Goal: Check status: Check status

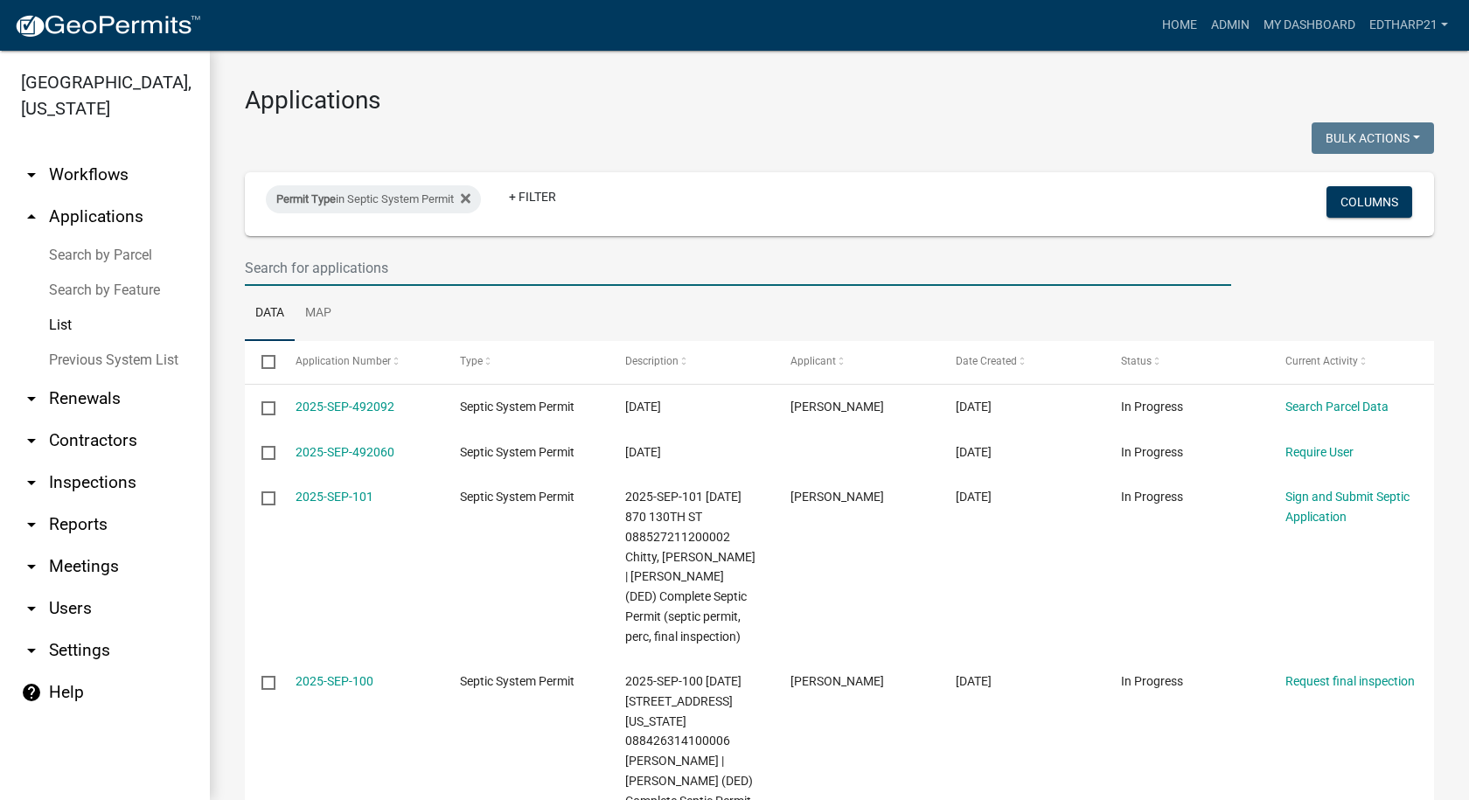
click at [254, 261] on input "text" at bounding box center [738, 268] width 986 height 36
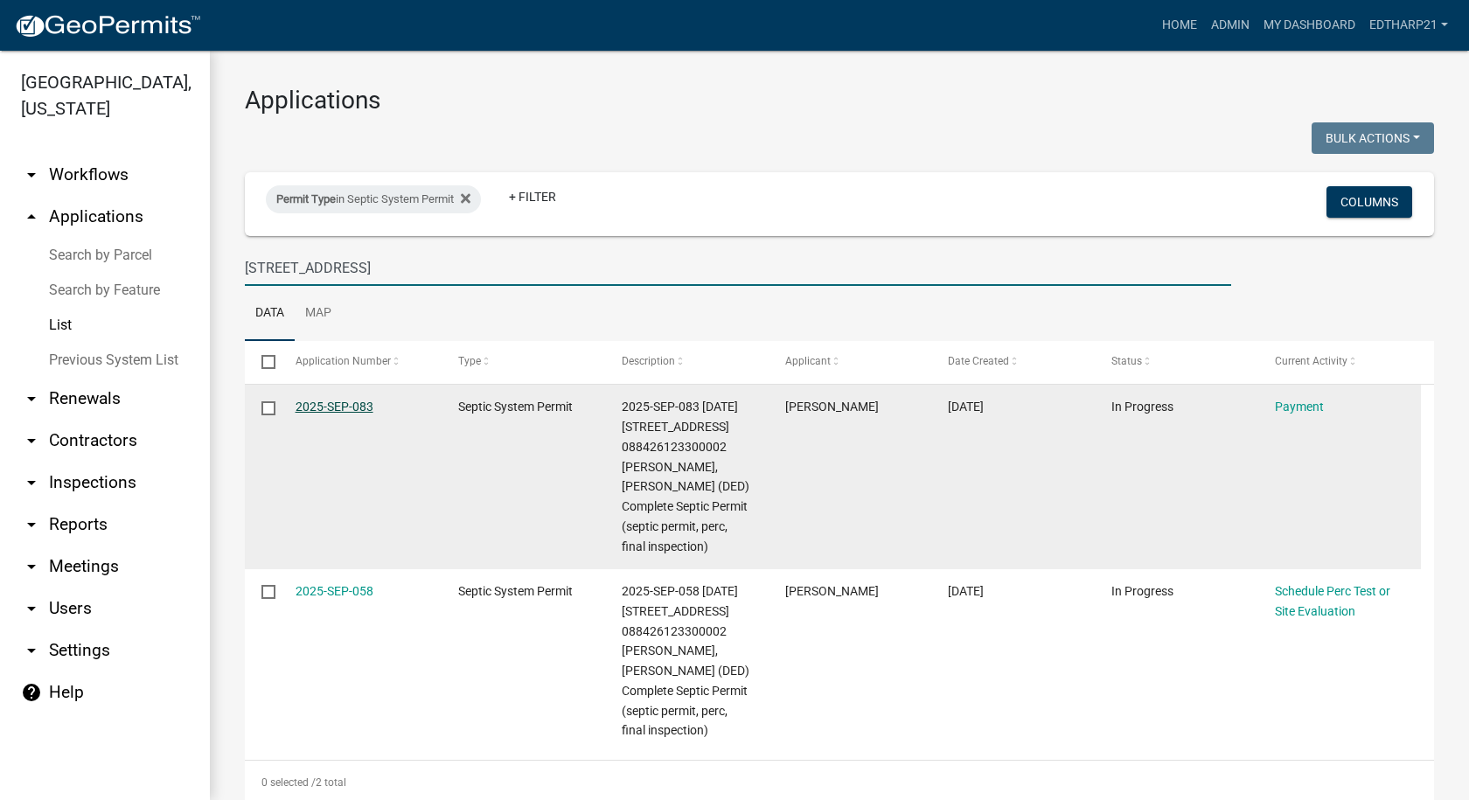
type input "[STREET_ADDRESS]"
click at [331, 402] on link "2025-SEP-083" at bounding box center [335, 407] width 78 height 14
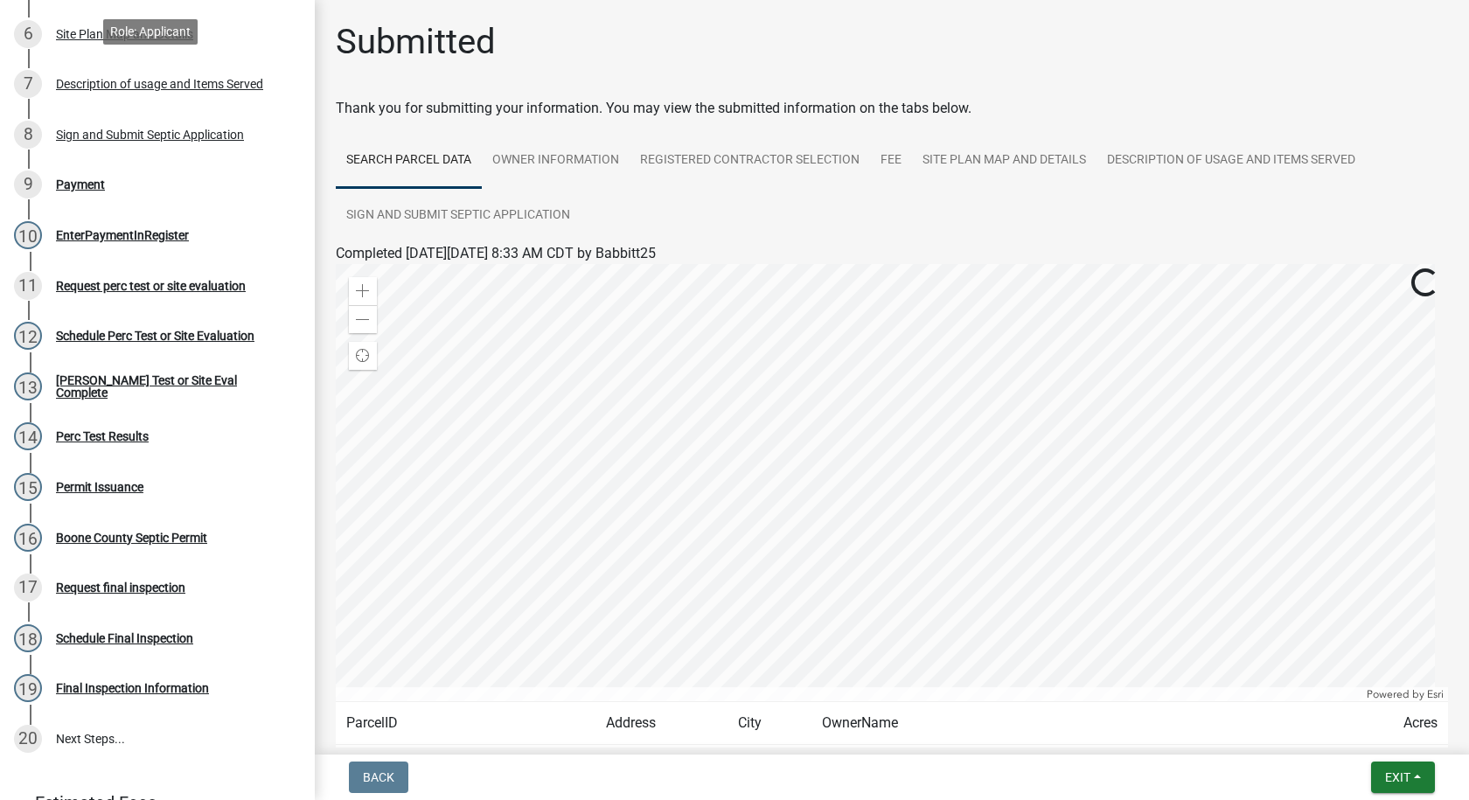
scroll to position [525, 0]
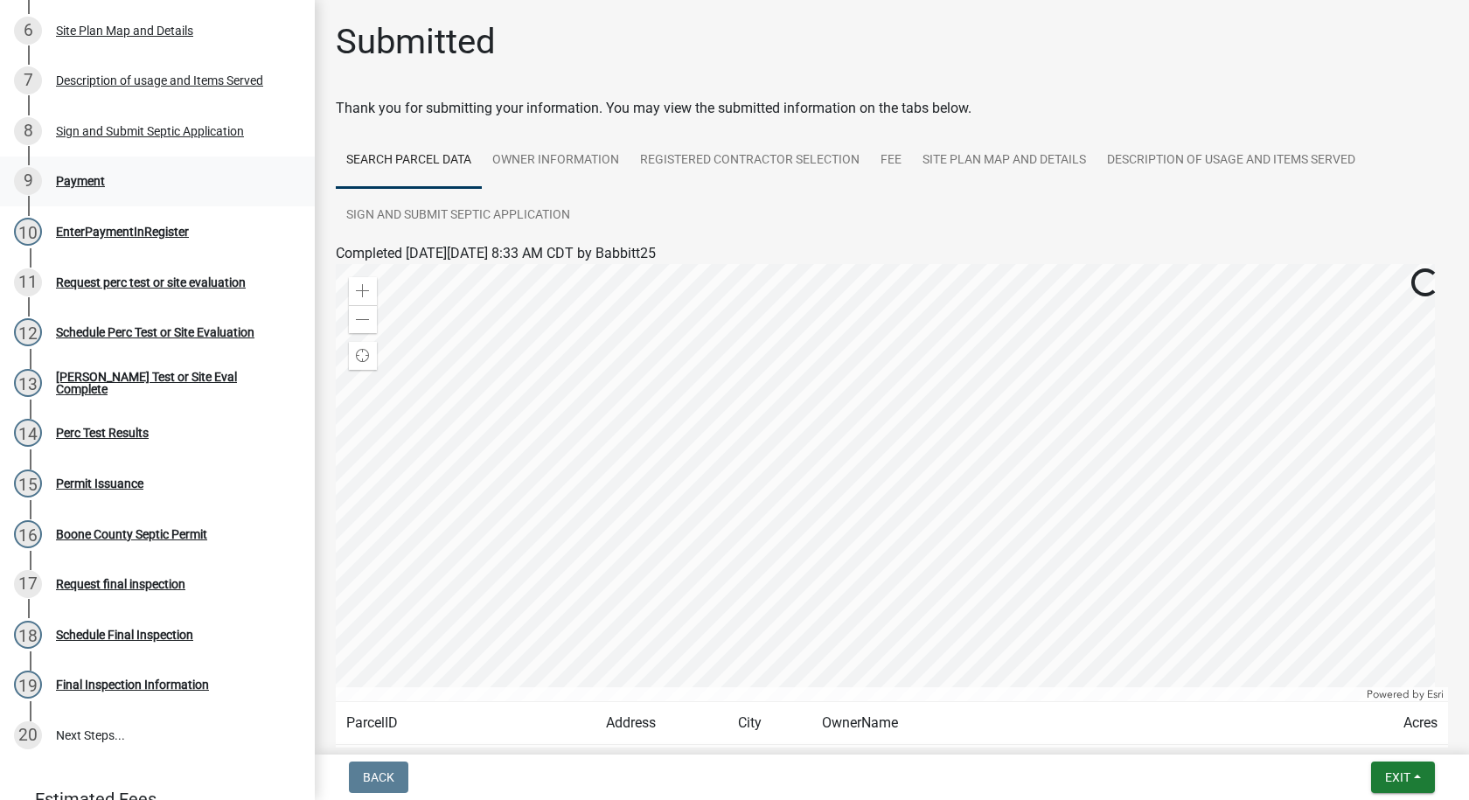
click at [78, 176] on div "Payment" at bounding box center [80, 181] width 49 height 12
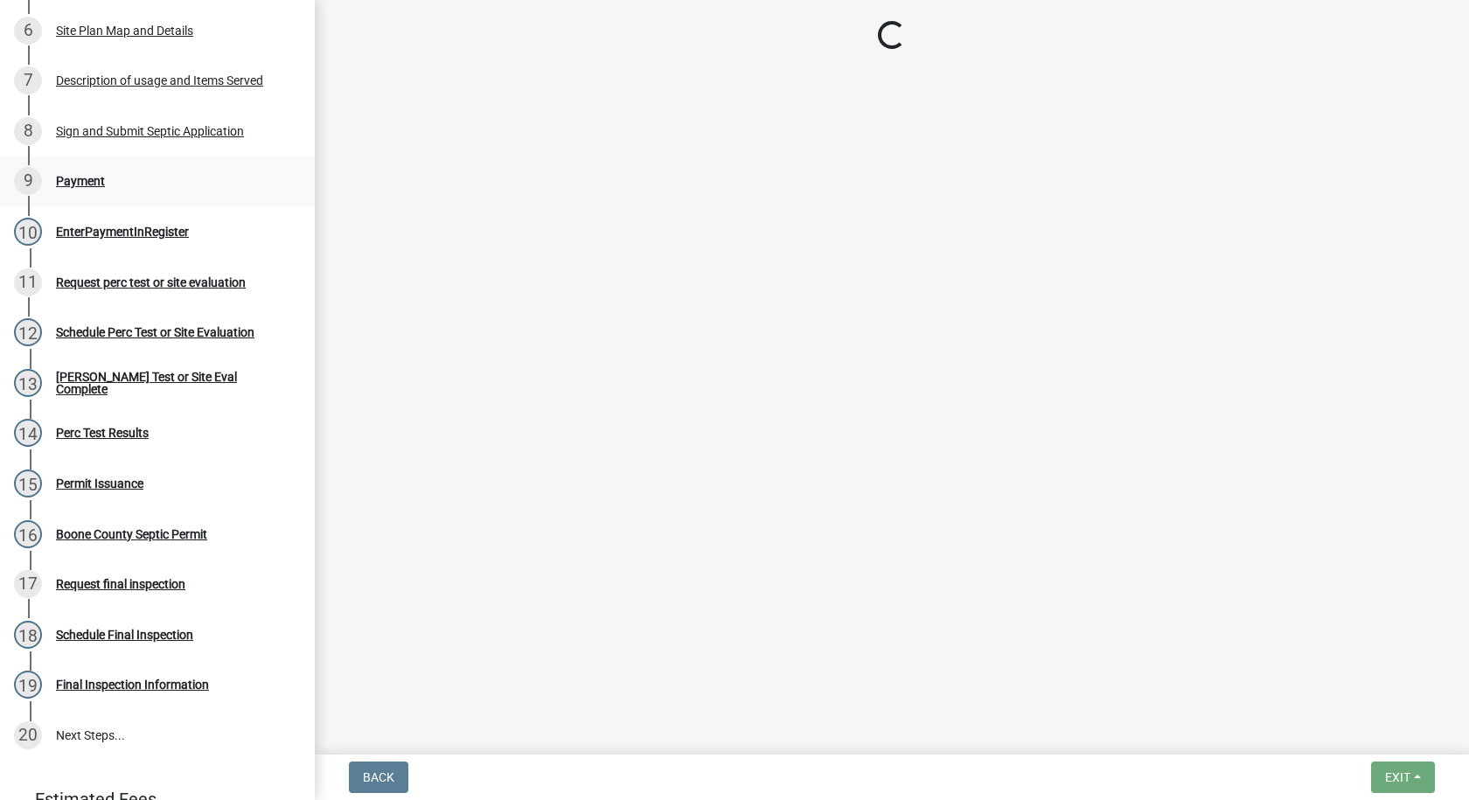
select select "3: 3"
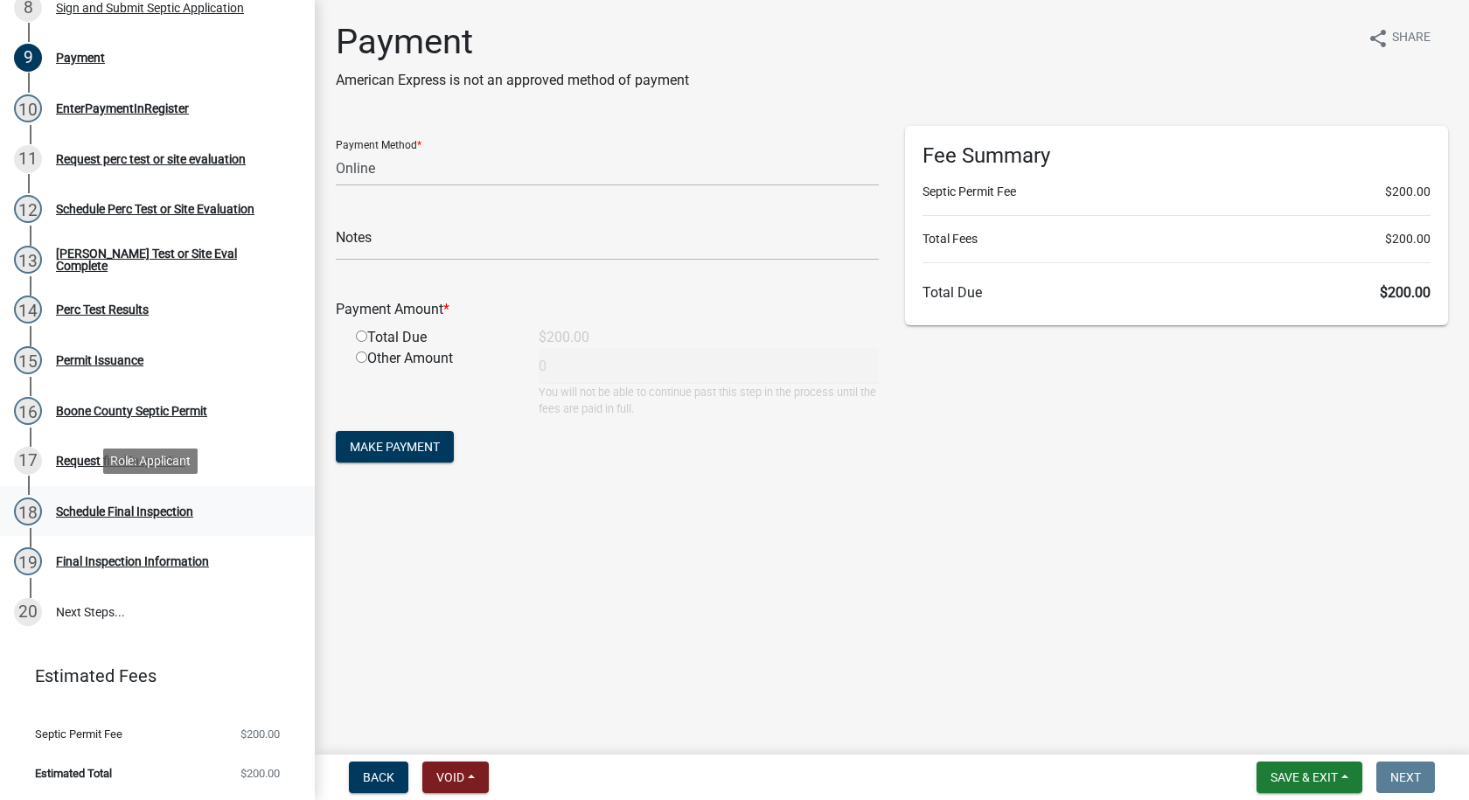
scroll to position [123, 0]
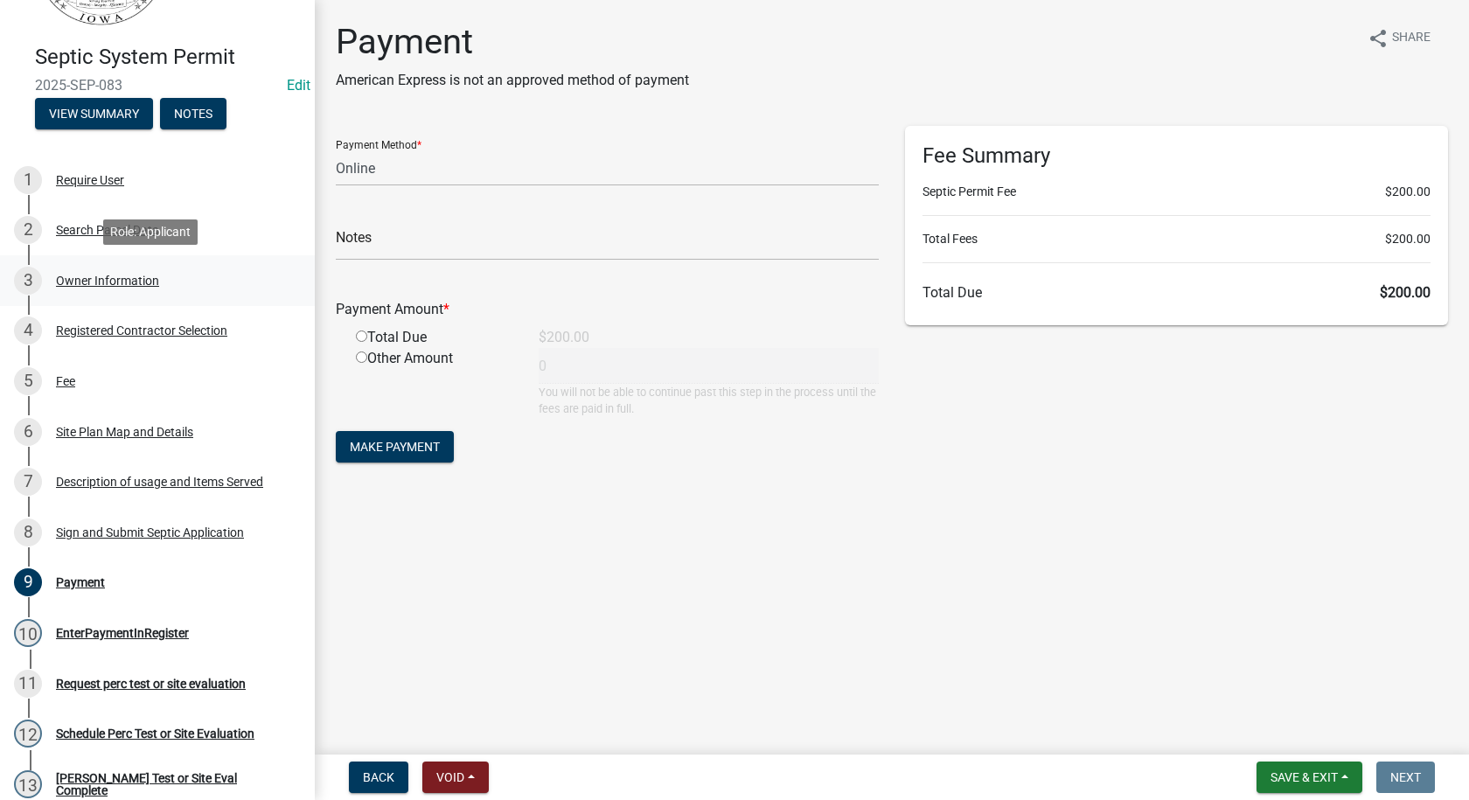
click at [103, 280] on div "Owner Information" at bounding box center [107, 281] width 103 height 12
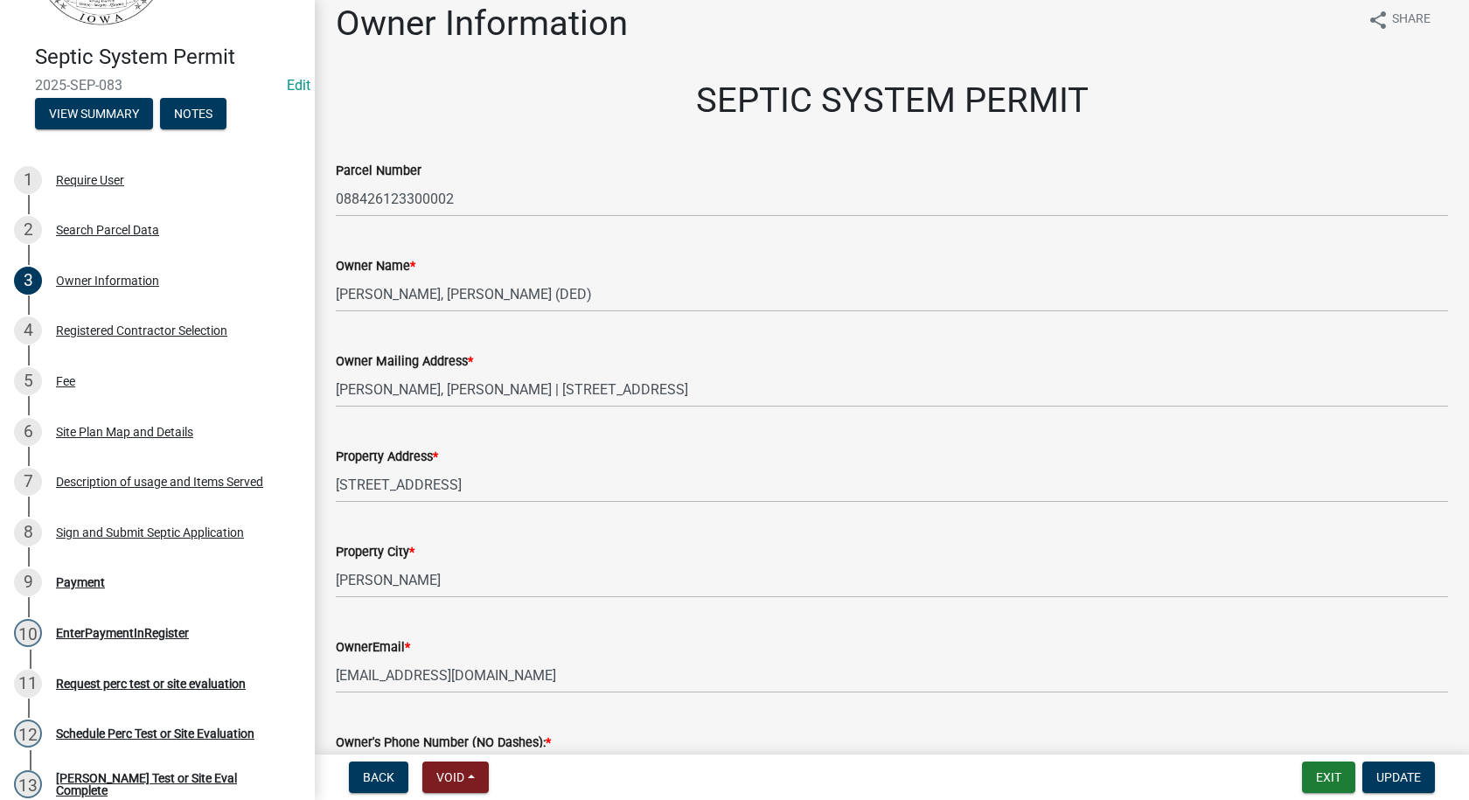
scroll to position [0, 0]
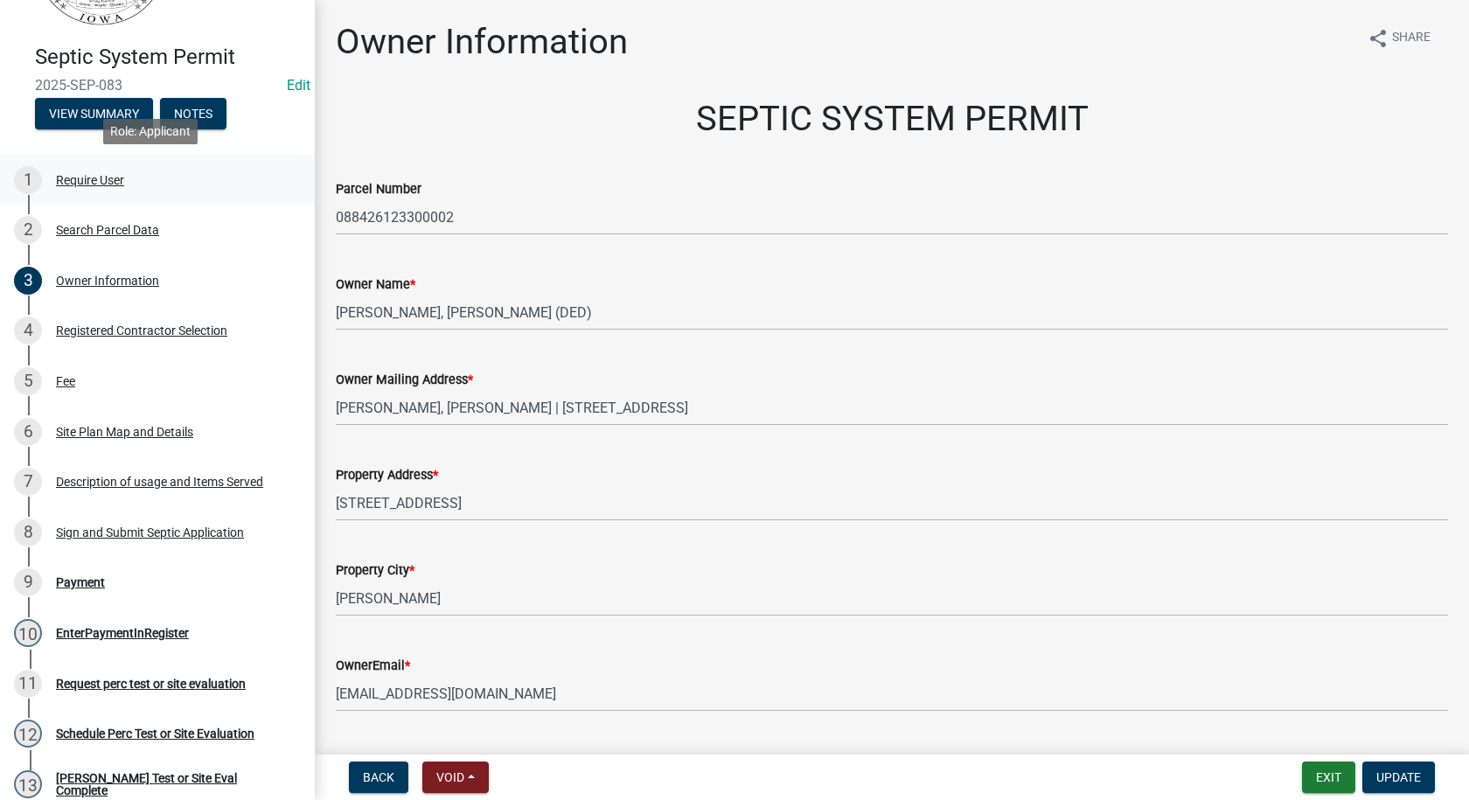
click at [94, 178] on div "Require User" at bounding box center [90, 180] width 68 height 12
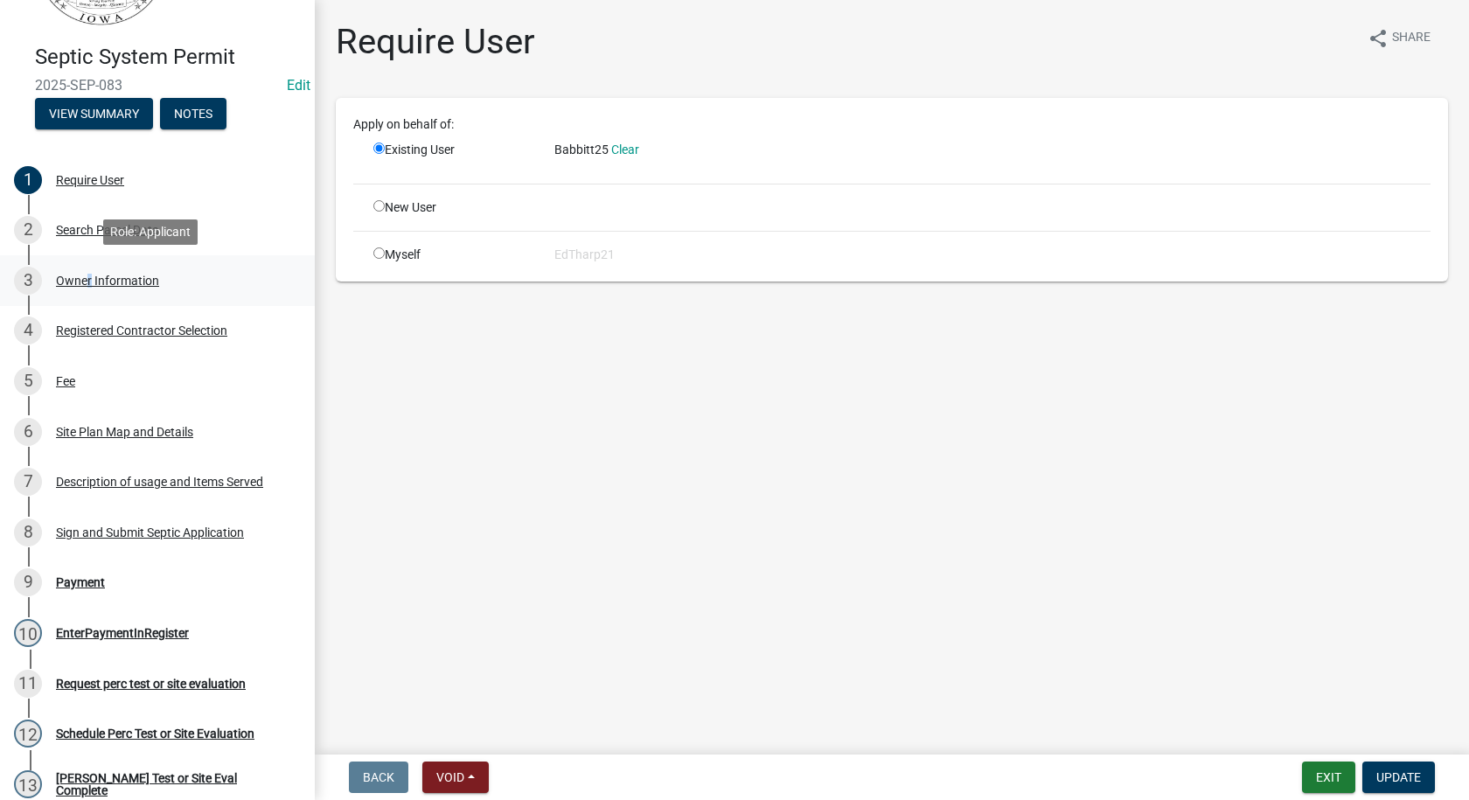
click at [84, 281] on div "Owner Information" at bounding box center [107, 281] width 103 height 12
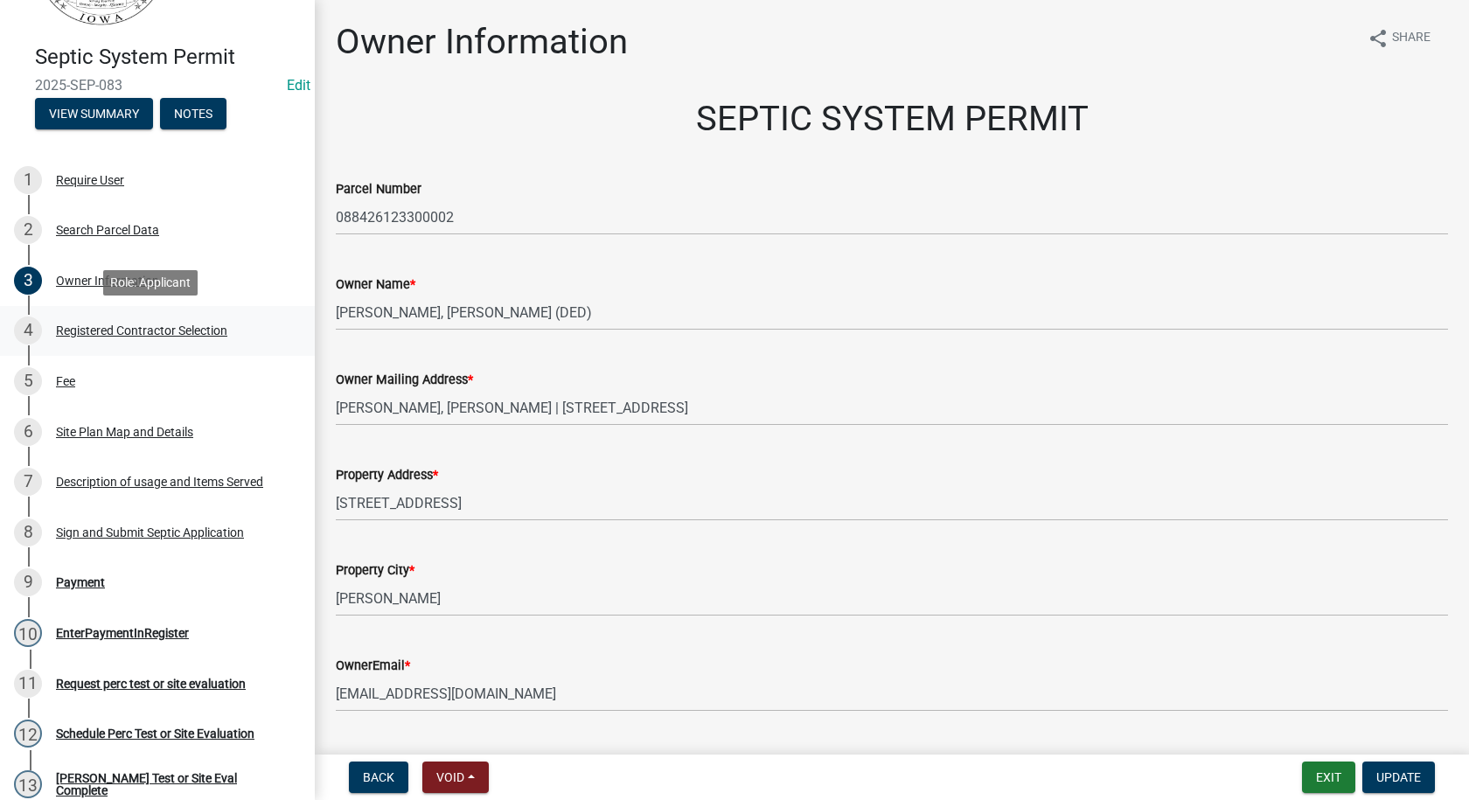
click at [131, 328] on div "Registered Contractor Selection" at bounding box center [141, 330] width 171 height 12
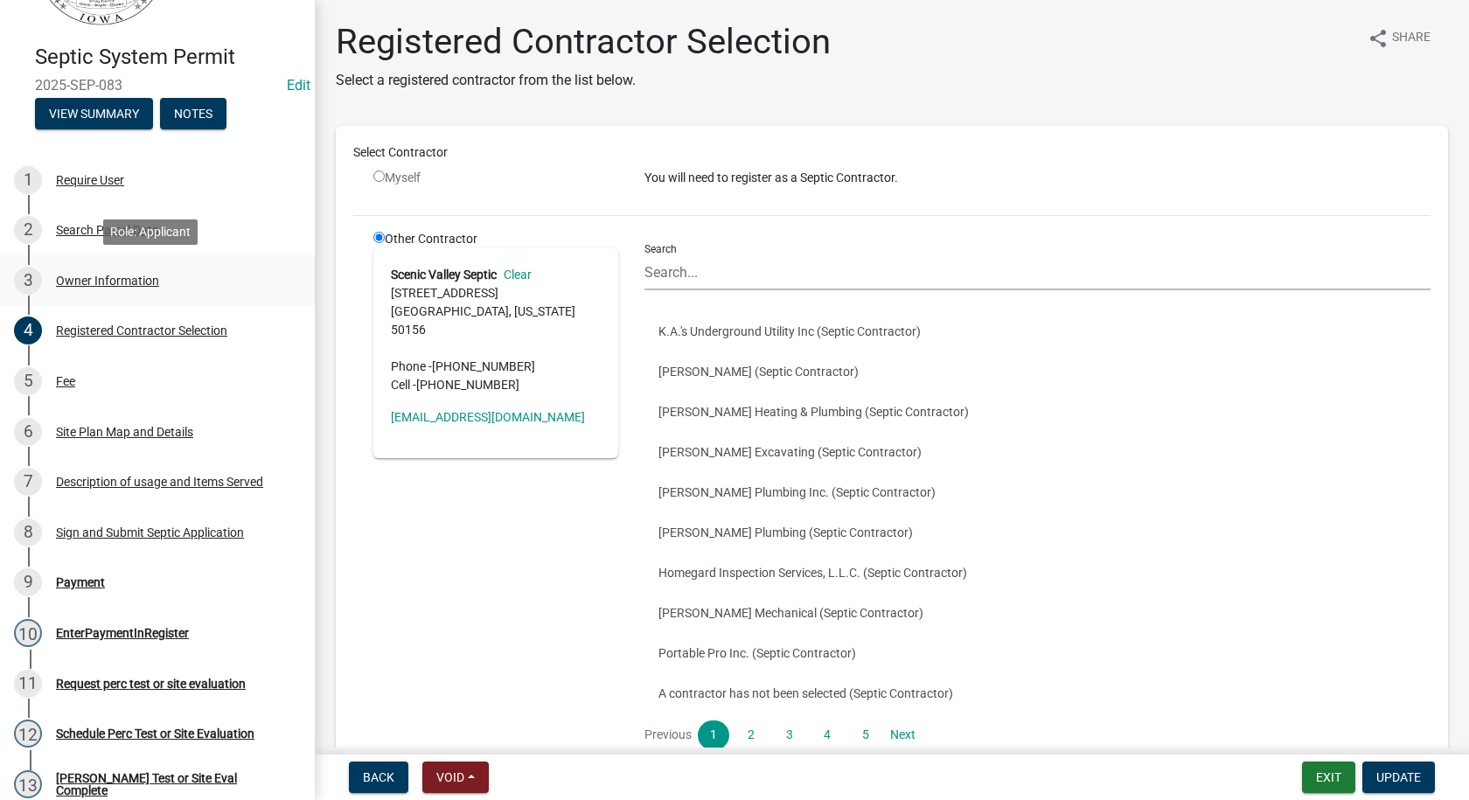
click at [116, 275] on div "Owner Information" at bounding box center [107, 281] width 103 height 12
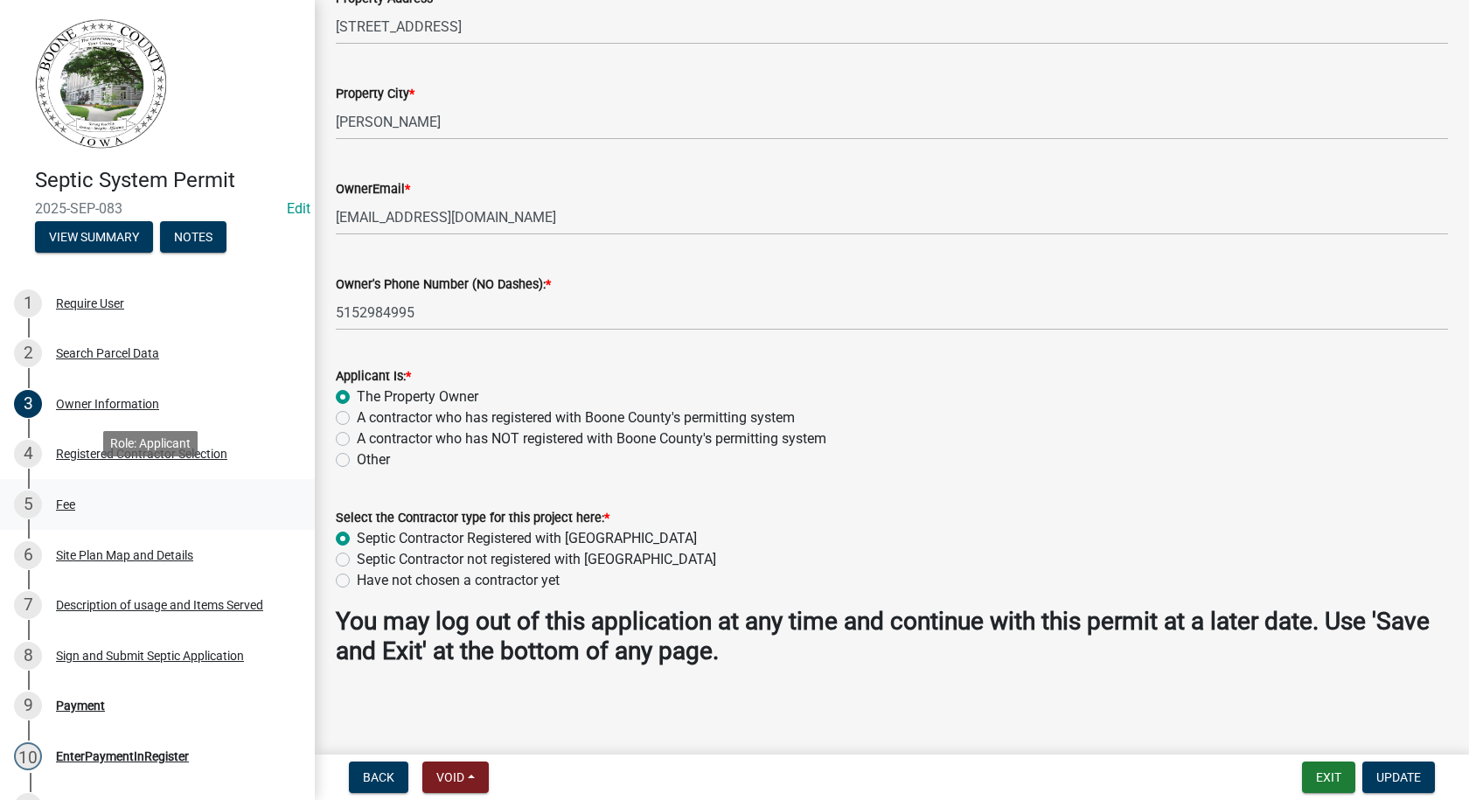
scroll to position [87, 0]
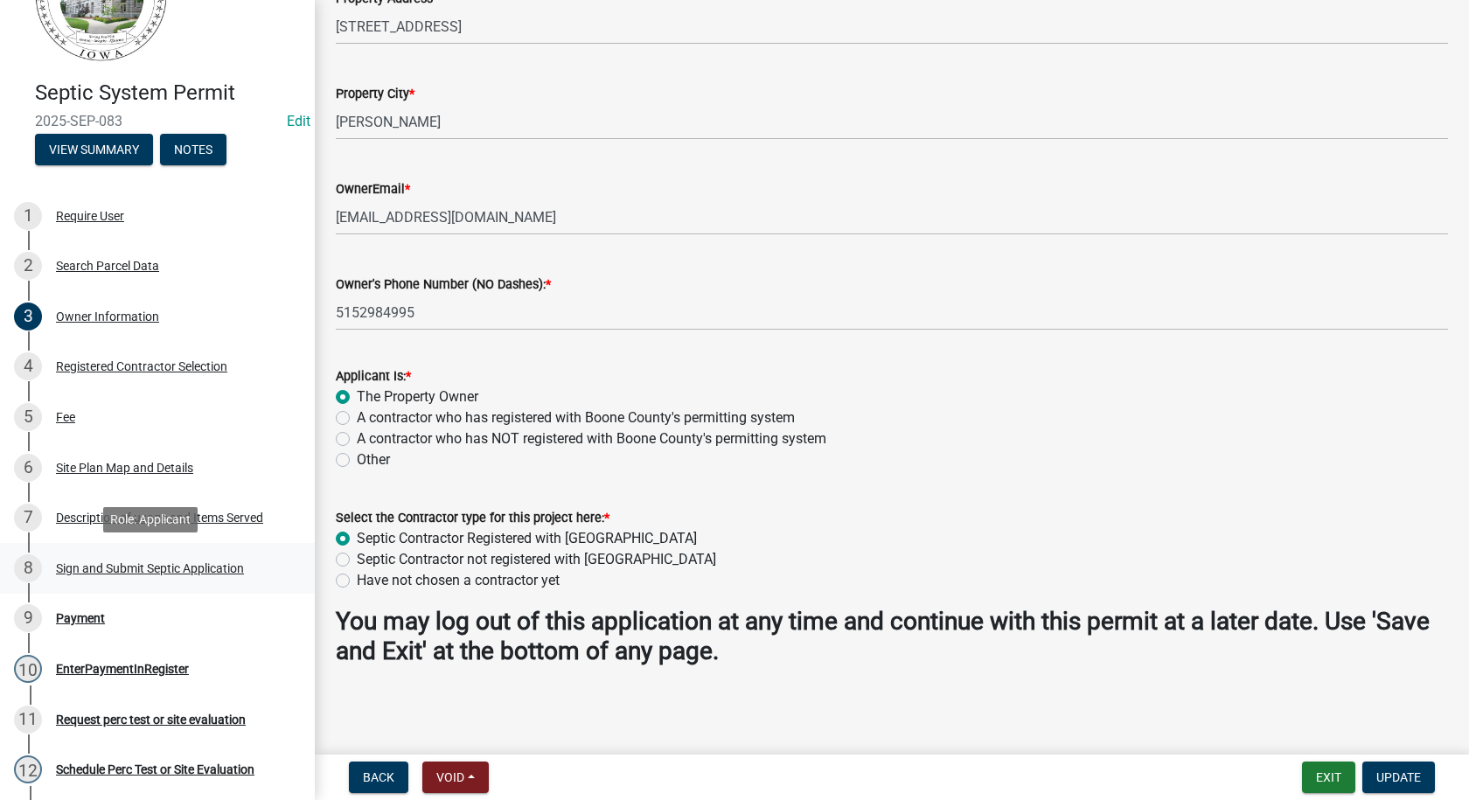
click at [163, 573] on div "Sign and Submit Septic Application" at bounding box center [150, 568] width 188 height 12
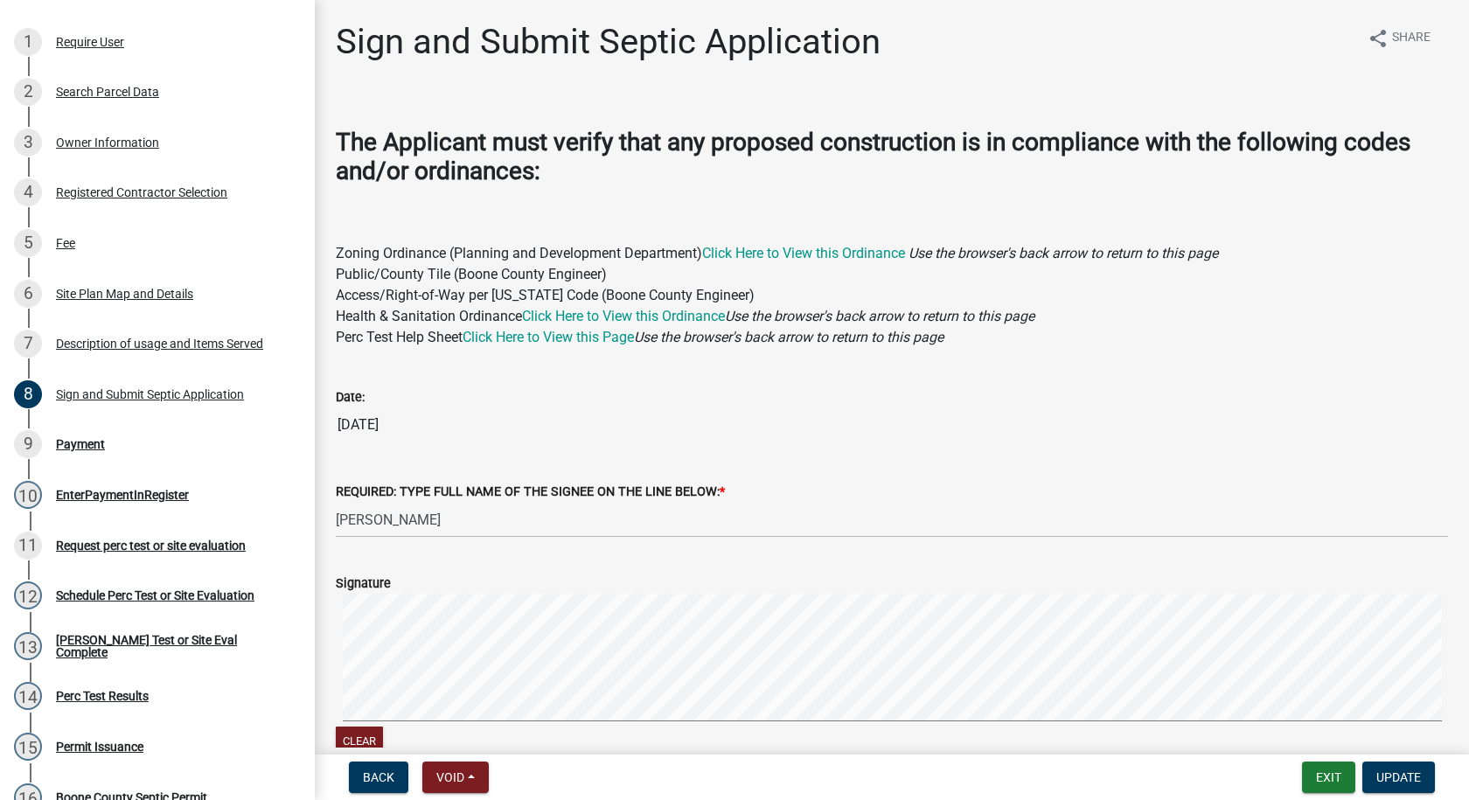
scroll to position [262, 0]
click at [91, 442] on div "Payment" at bounding box center [80, 443] width 49 height 12
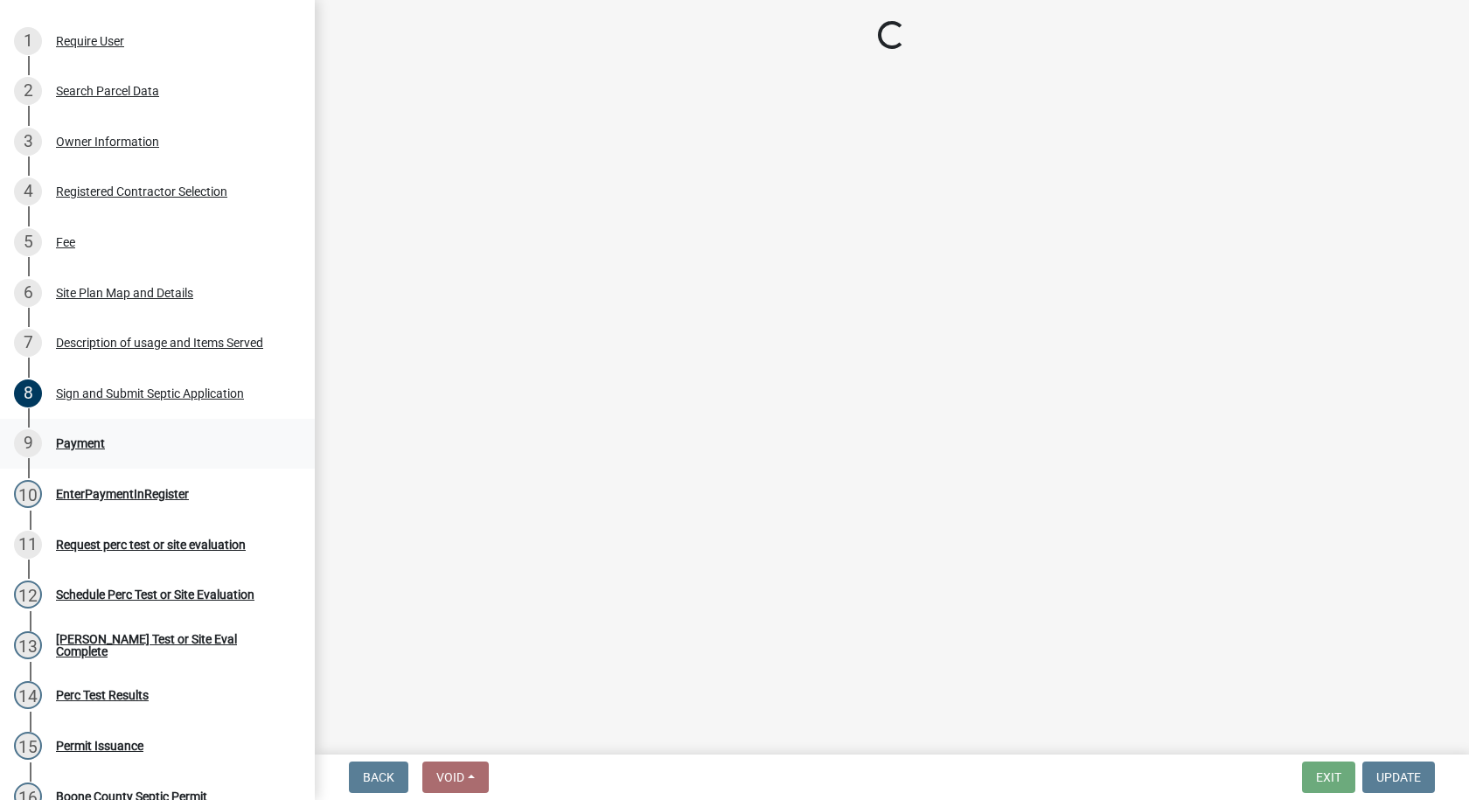
select select "3: 3"
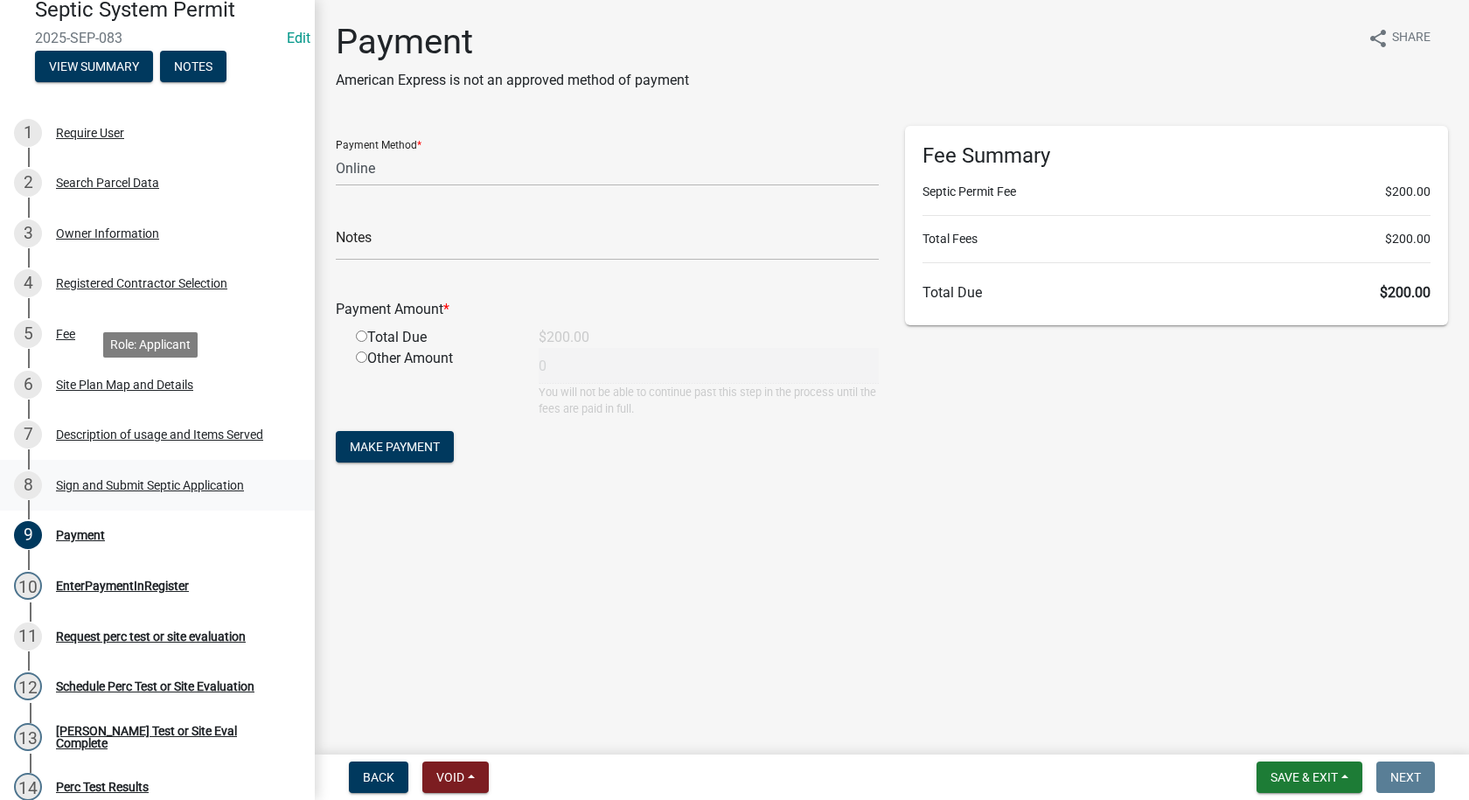
scroll to position [0, 0]
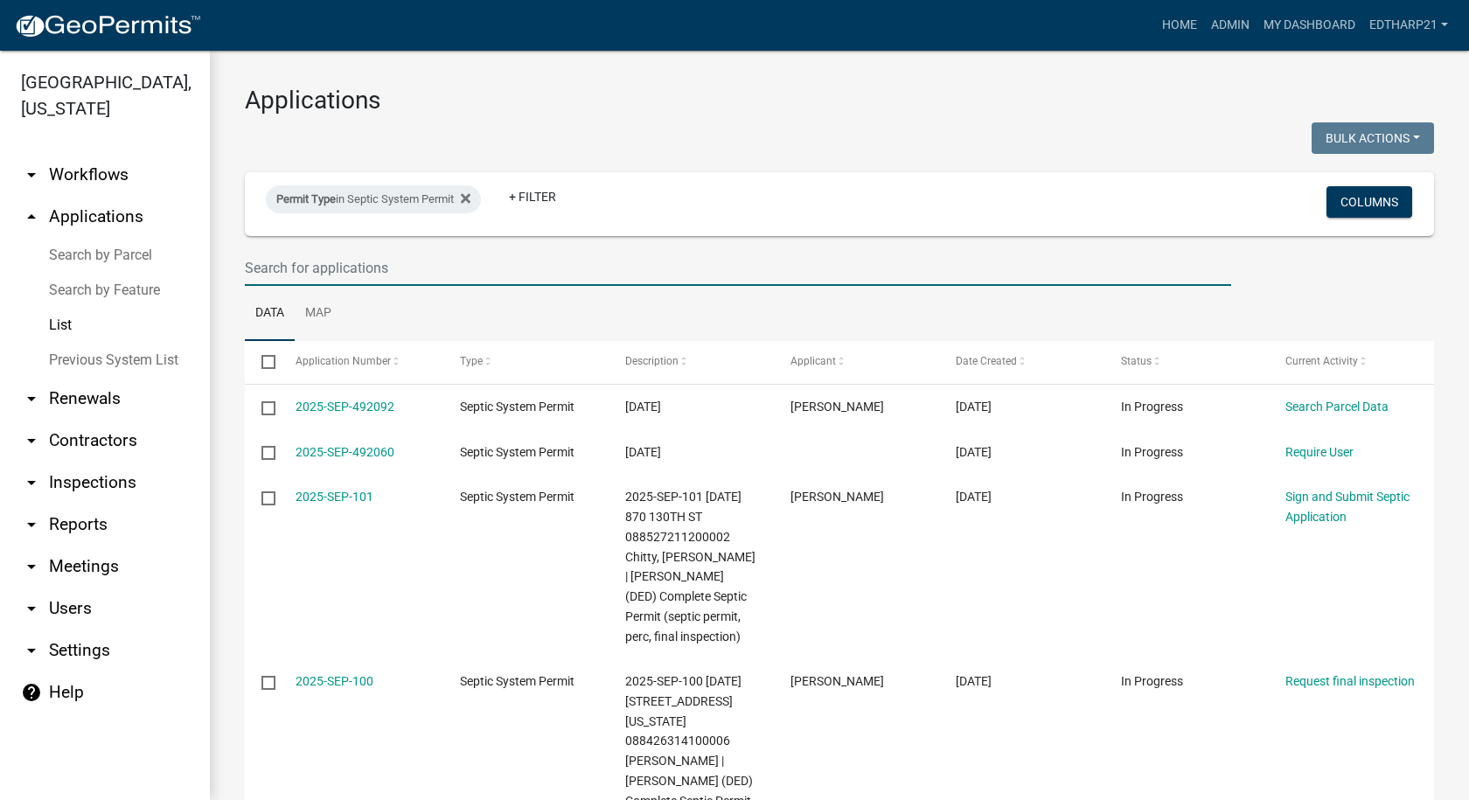
drag, startPoint x: 267, startPoint y: 258, endPoint x: 255, endPoint y: 268, distance: 15.5
click at [267, 258] on input "text" at bounding box center [738, 268] width 986 height 36
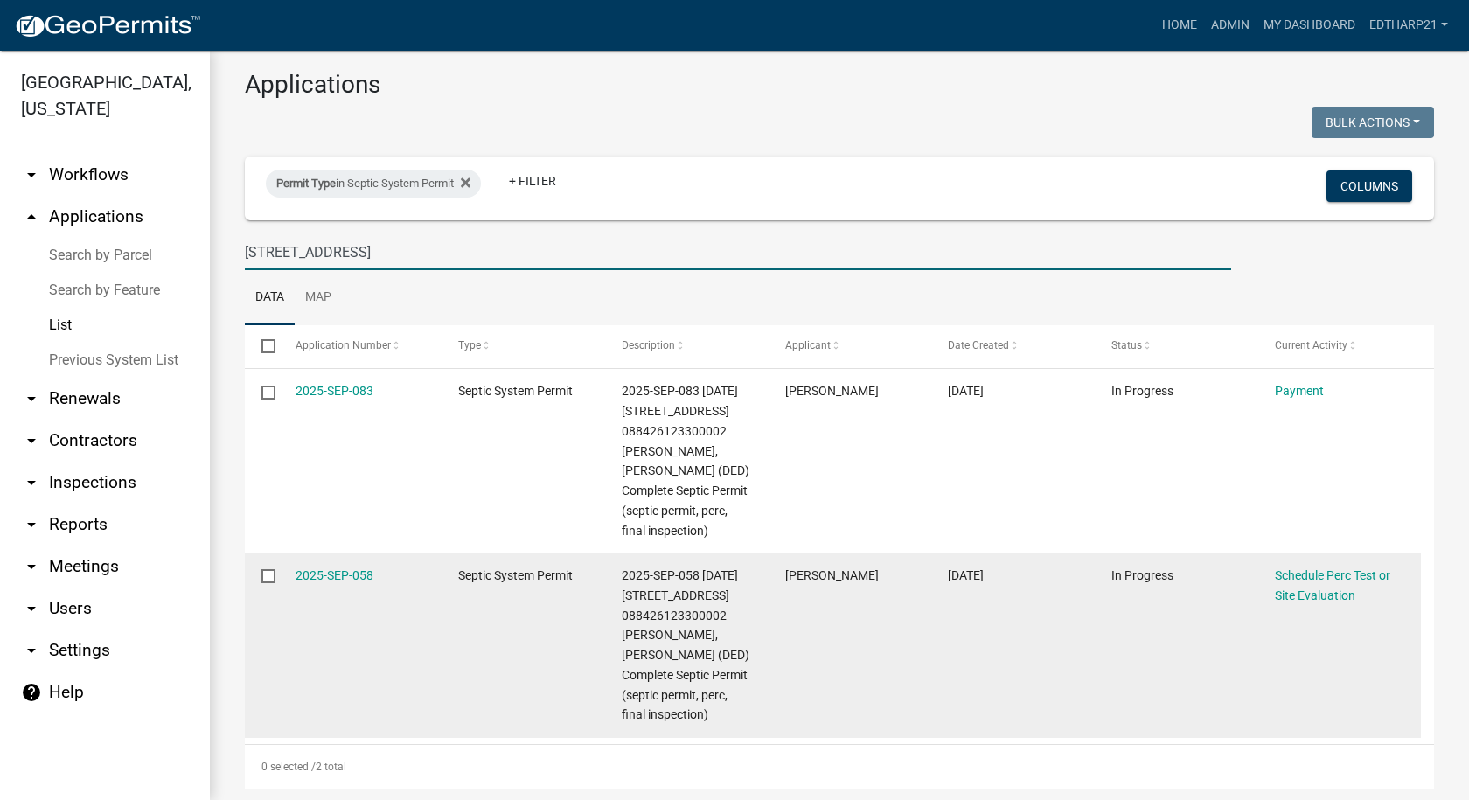
scroll to position [18, 0]
type input "[STREET_ADDRESS]"
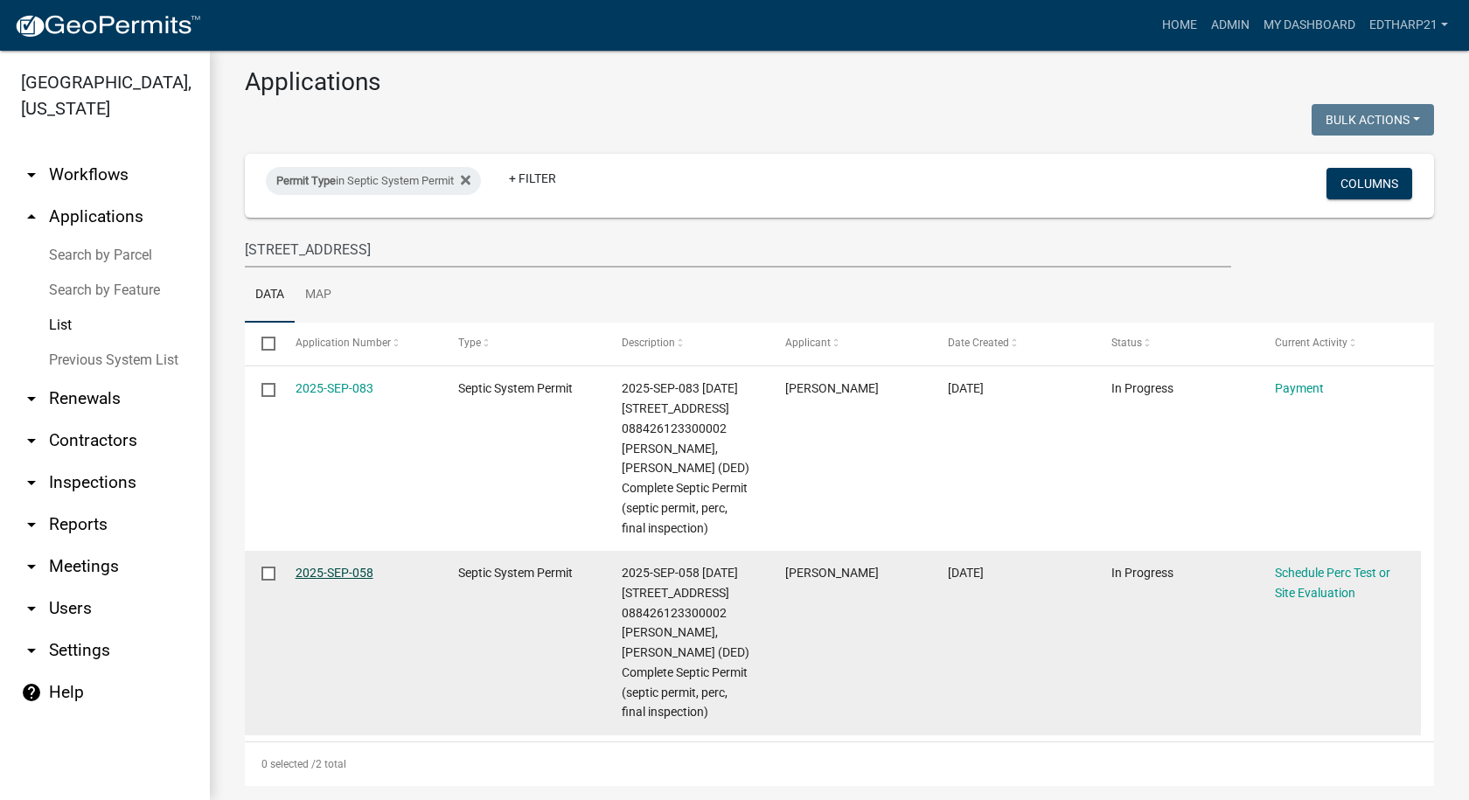
click at [344, 572] on link "2025-SEP-058" at bounding box center [335, 573] width 78 height 14
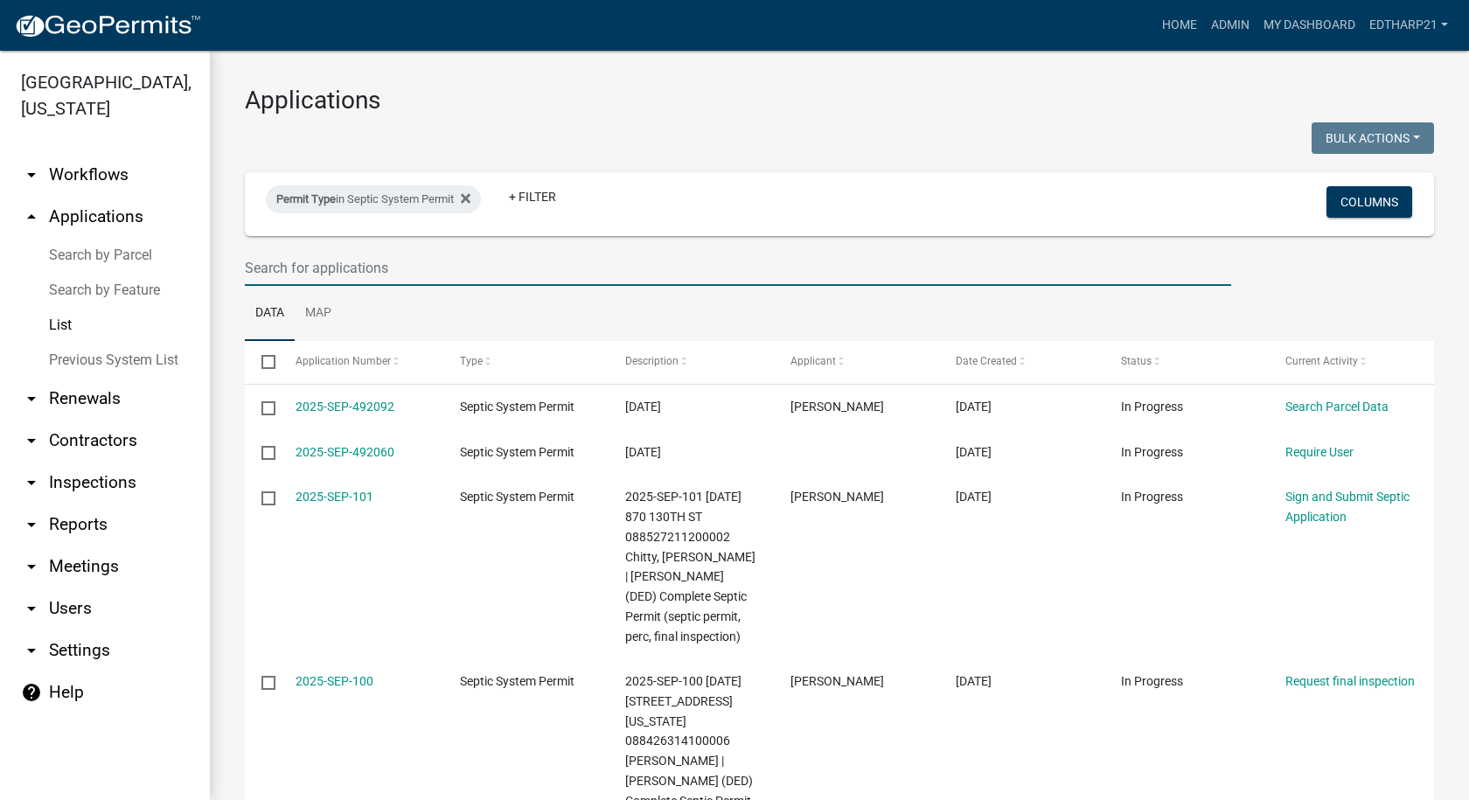
click at [279, 266] on input "text" at bounding box center [738, 268] width 986 height 36
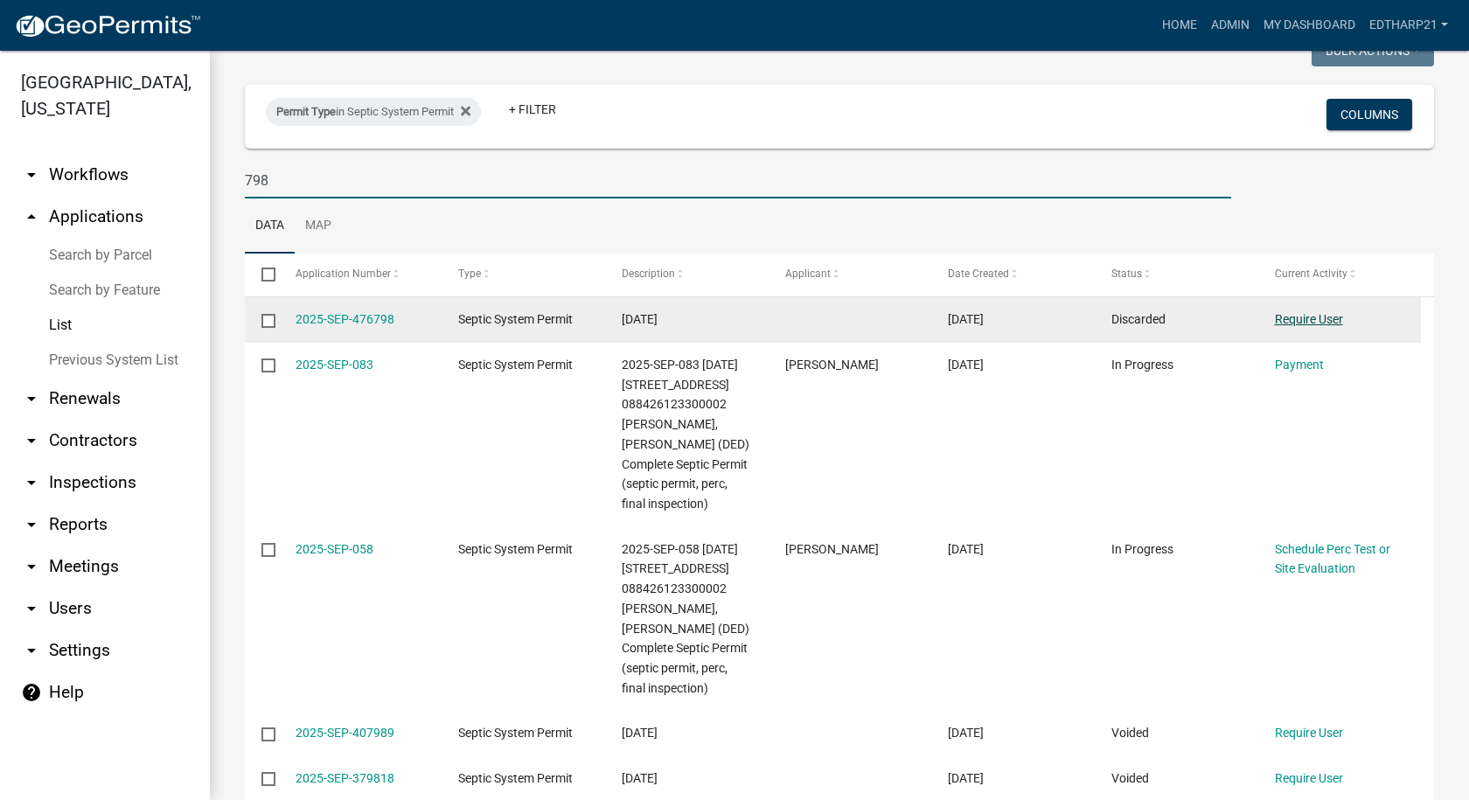
scroll to position [175, 0]
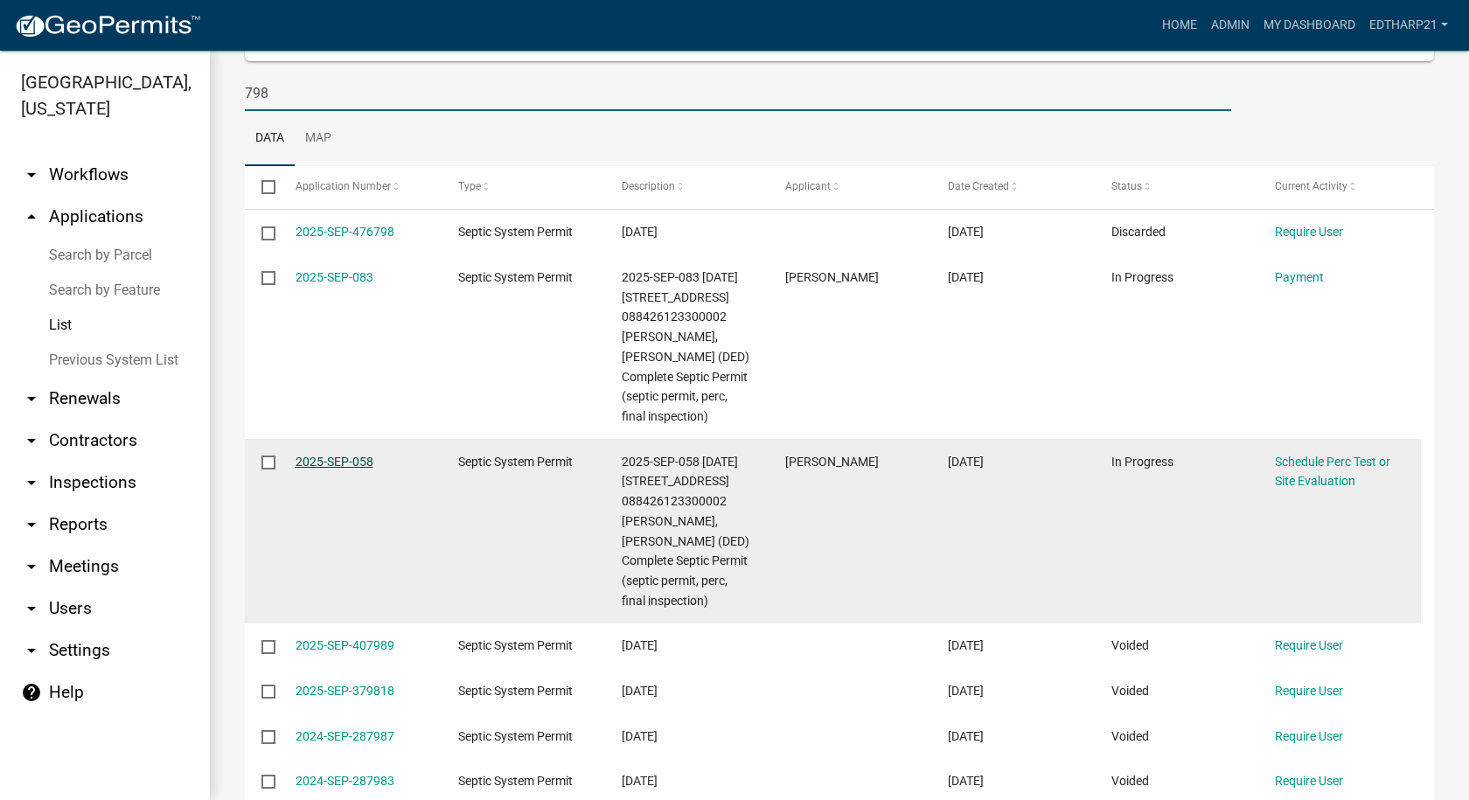
type input "798"
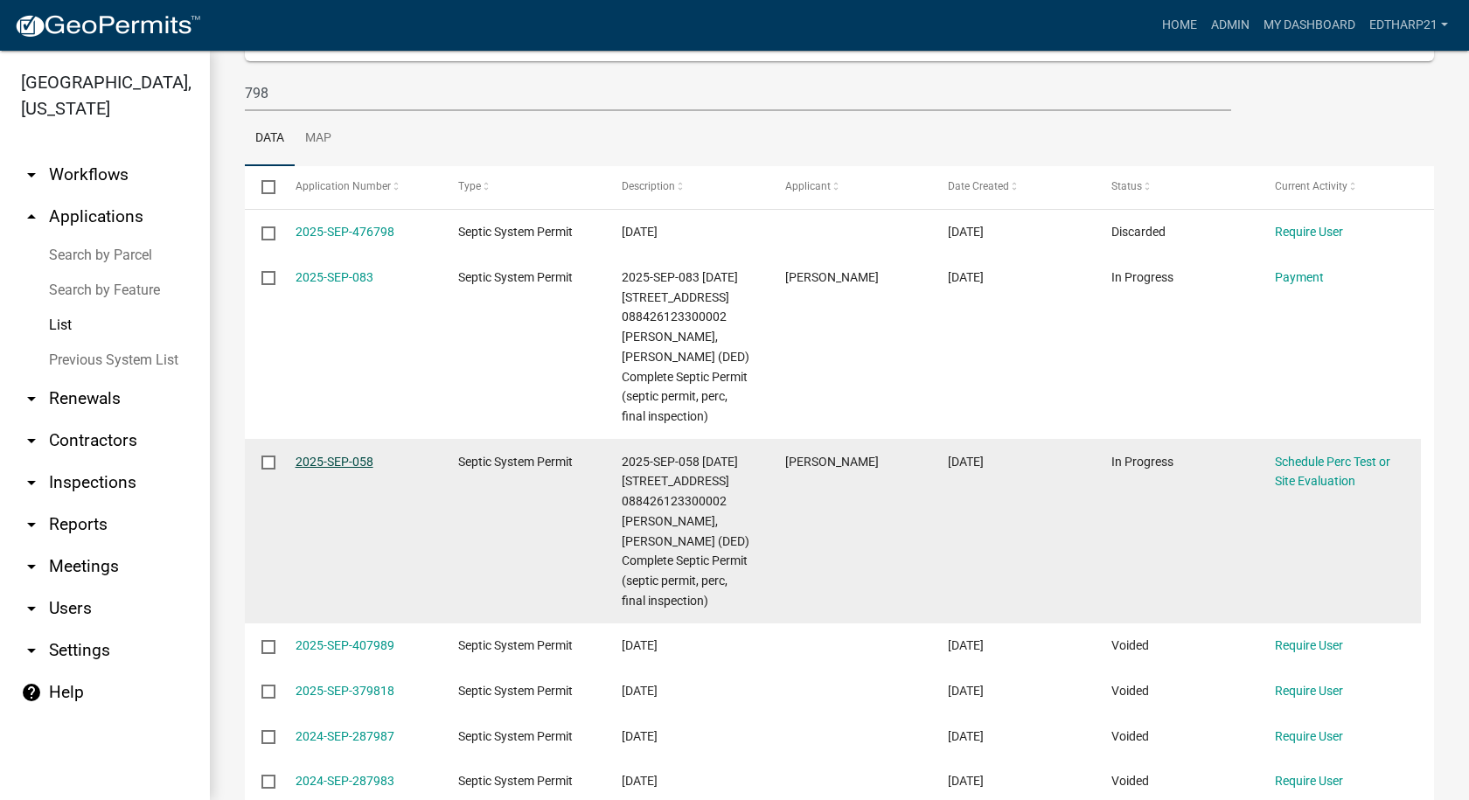
click at [364, 461] on link "2025-SEP-058" at bounding box center [335, 462] width 78 height 14
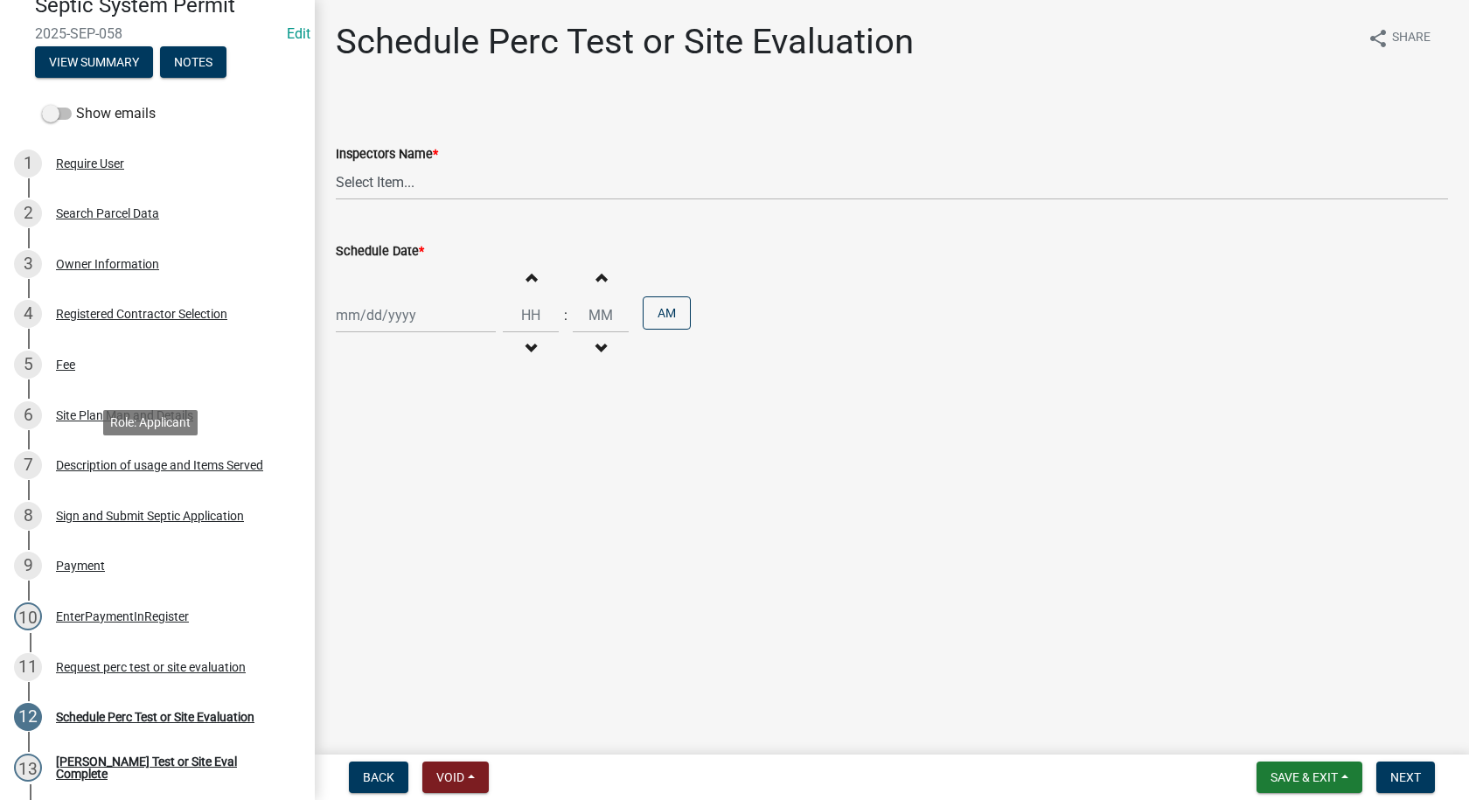
scroll to position [262, 0]
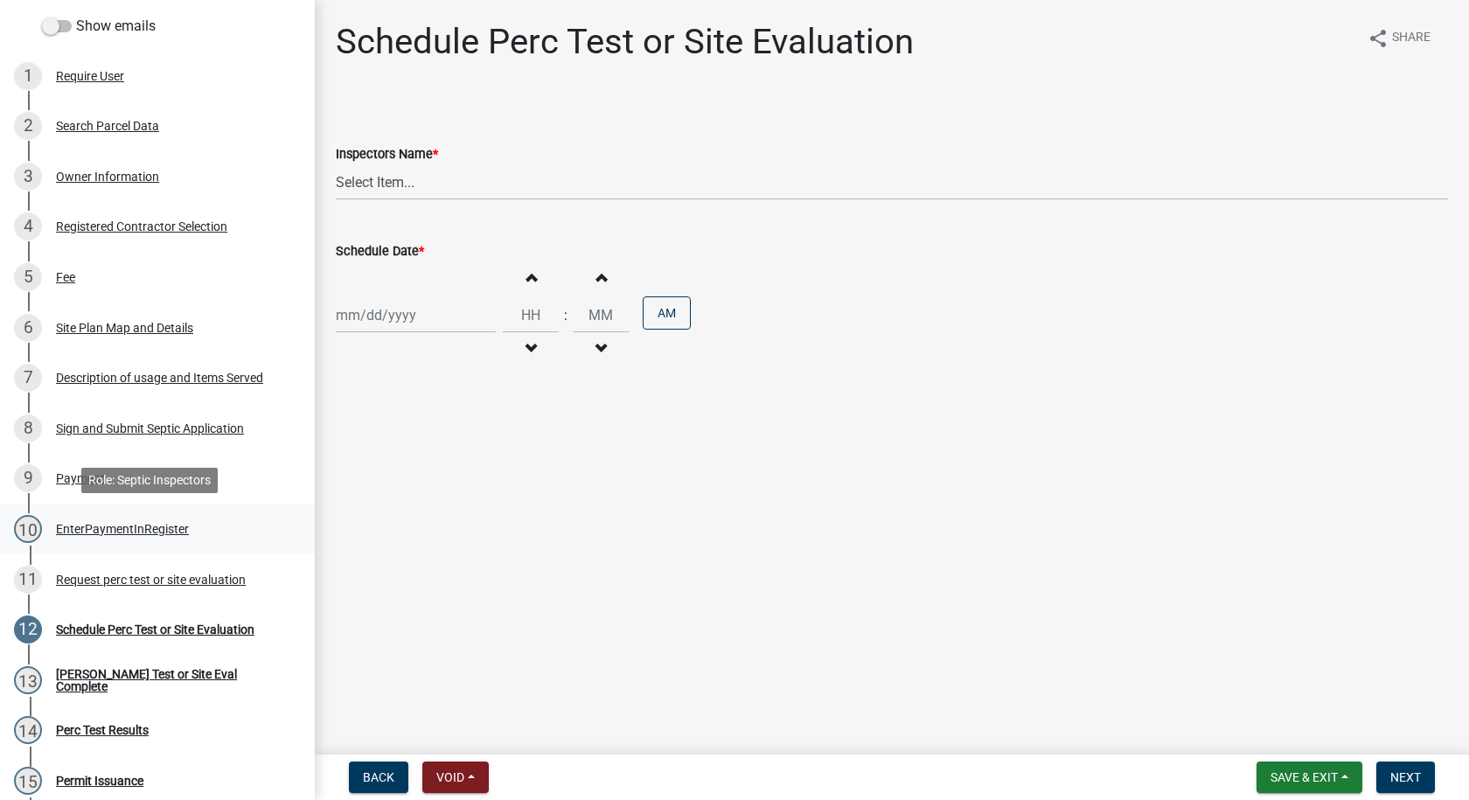
click at [171, 527] on div "EnterPaymentInRegister" at bounding box center [122, 529] width 133 height 12
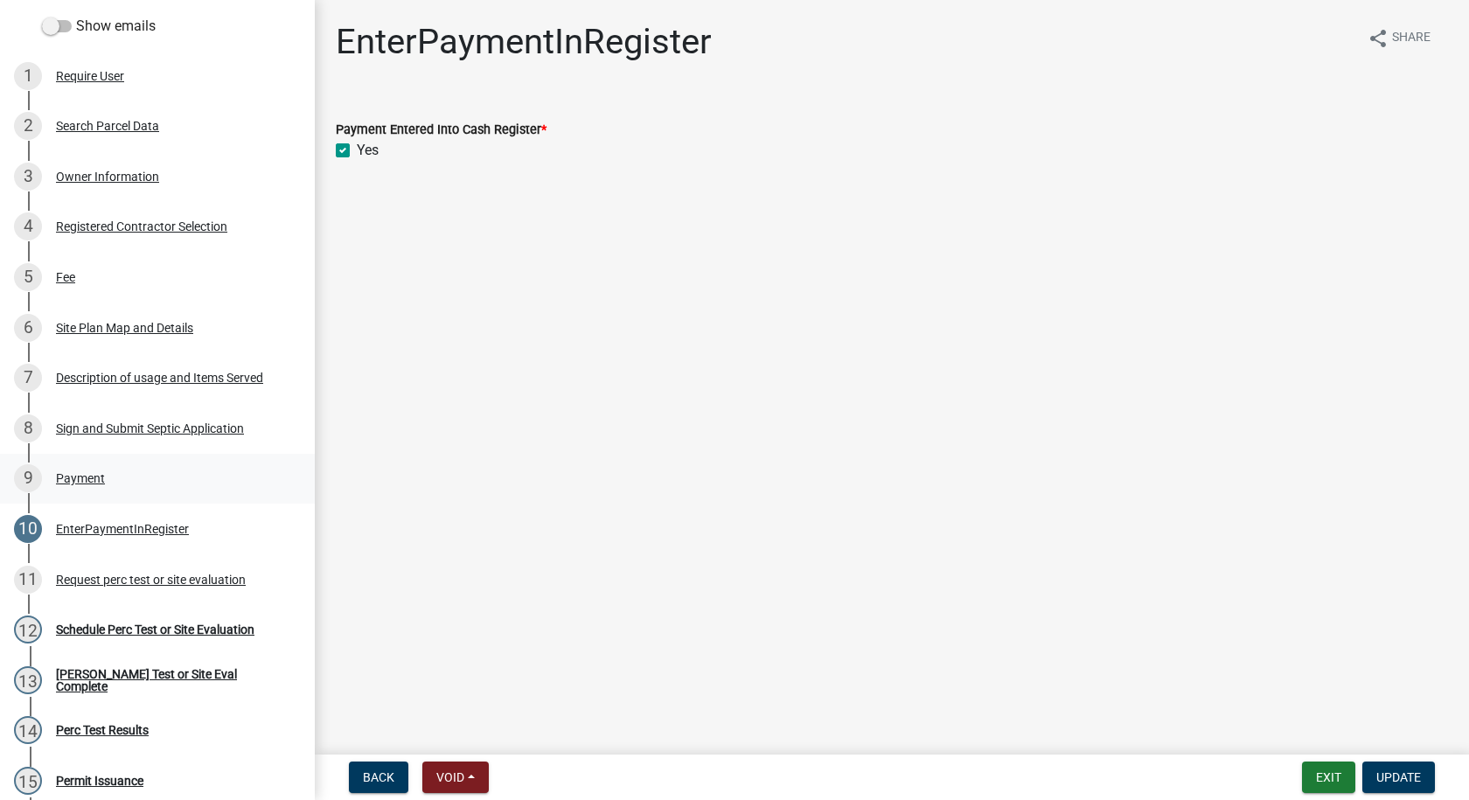
click at [92, 472] on div "Payment" at bounding box center [80, 478] width 49 height 12
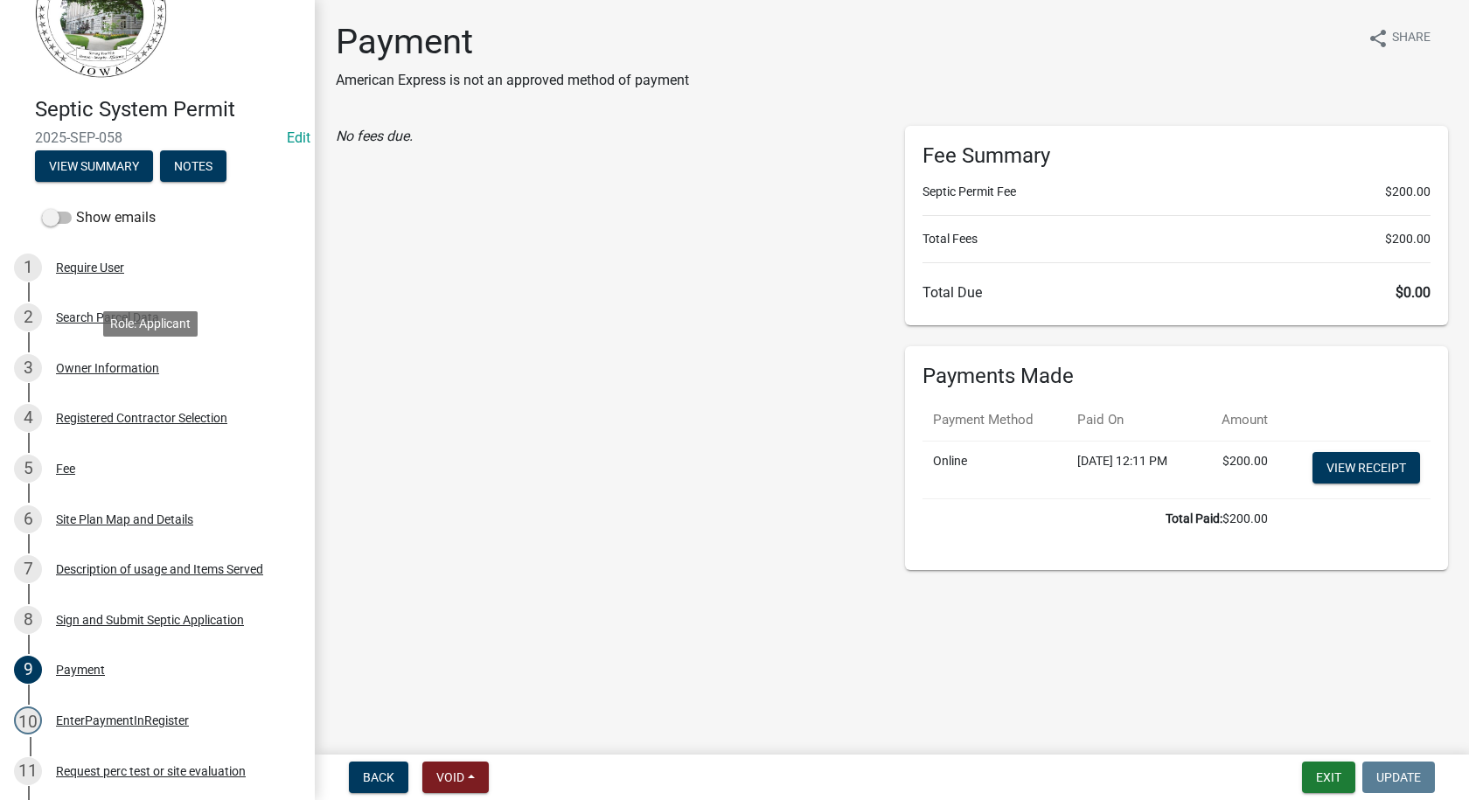
scroll to position [0, 0]
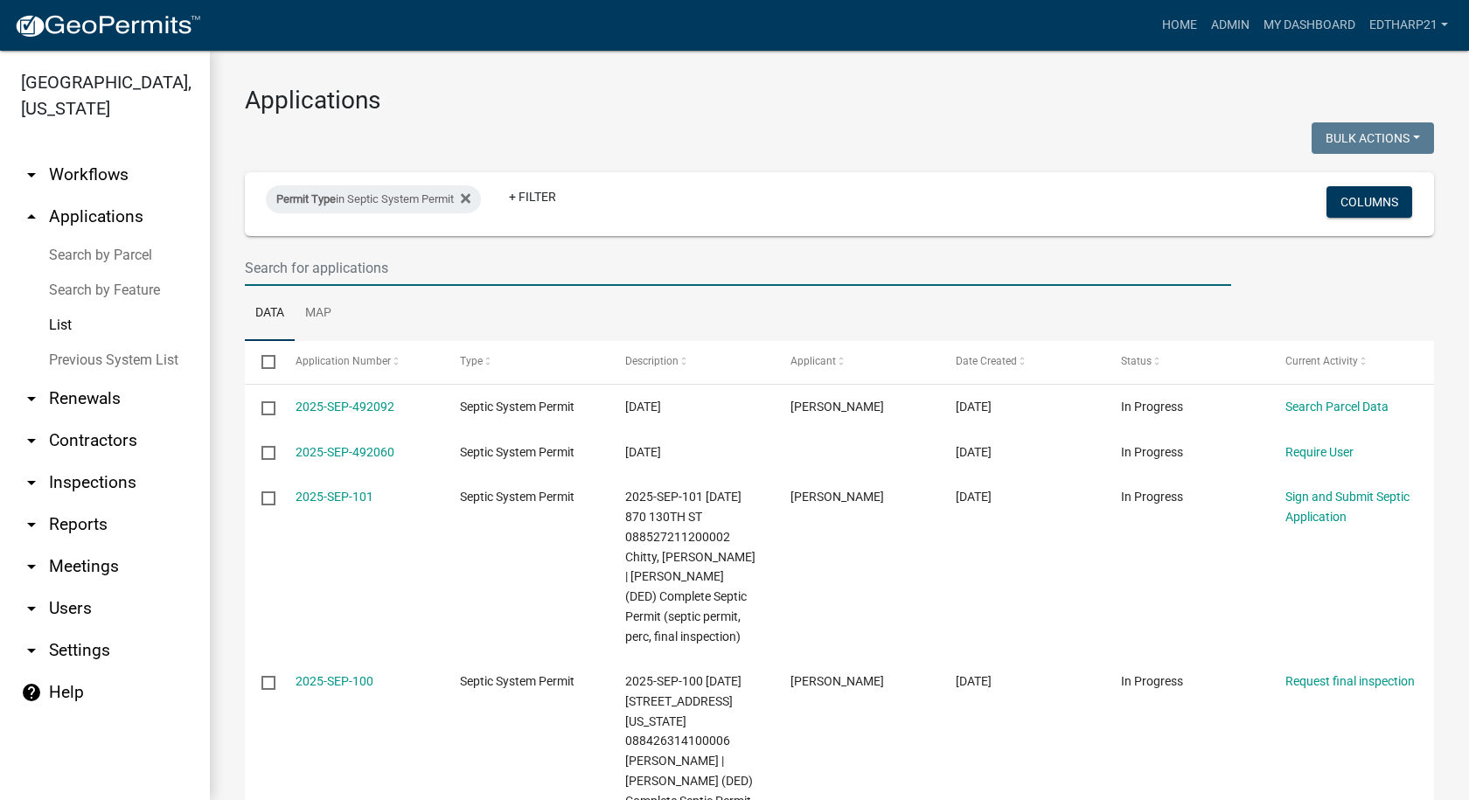
click at [305, 272] on input "text" at bounding box center [738, 268] width 986 height 36
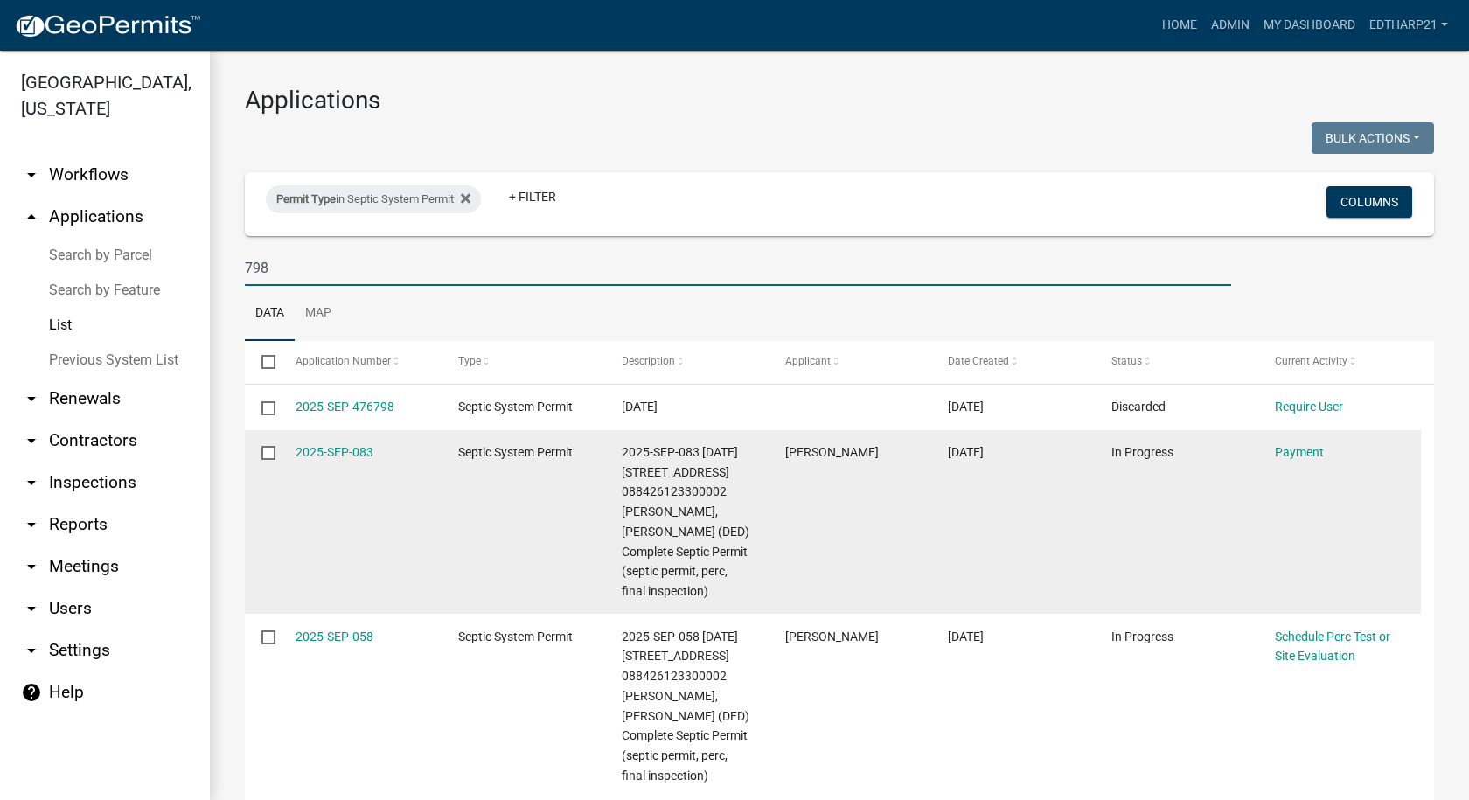
scroll to position [87, 0]
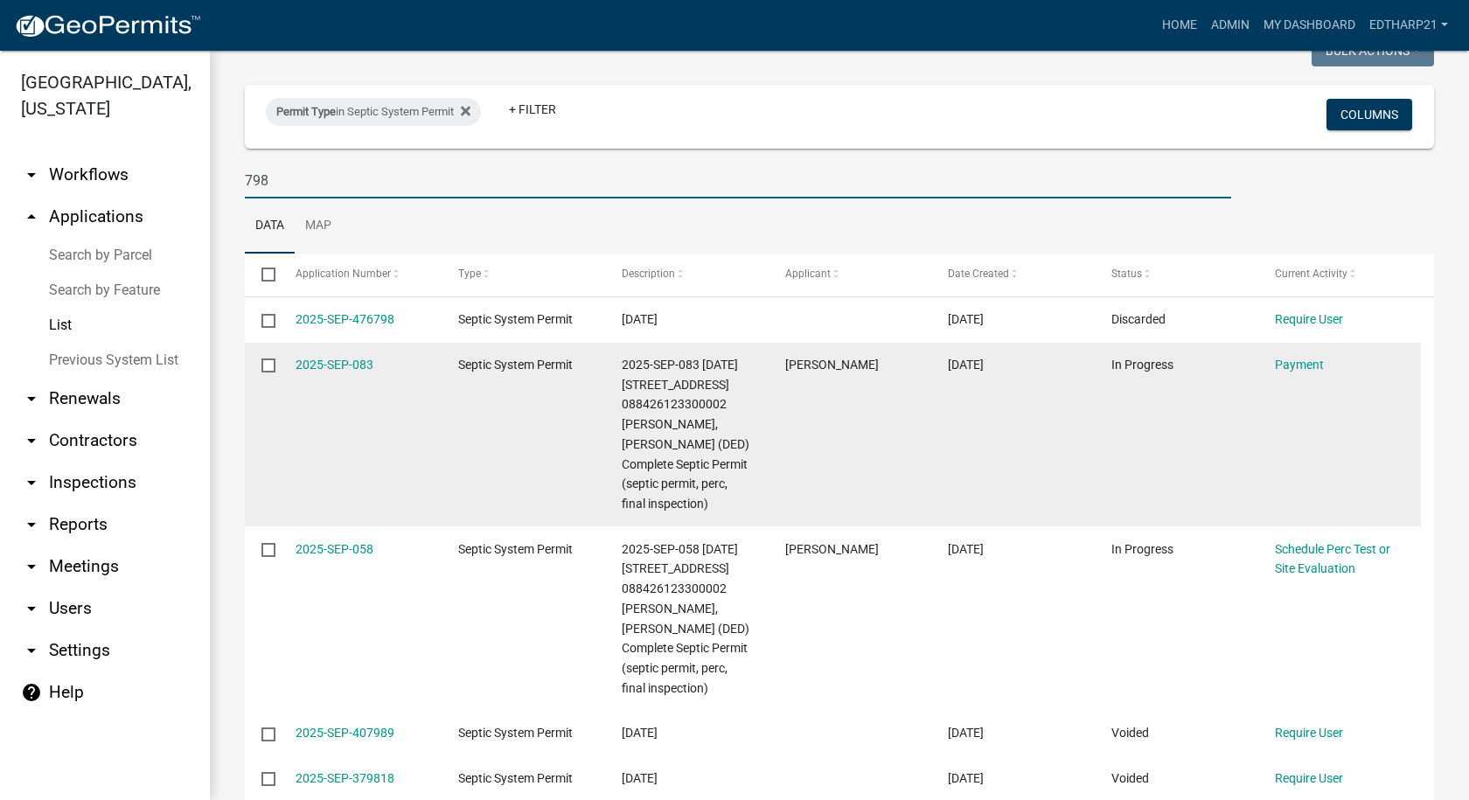
type input "798"
